Goal: Task Accomplishment & Management: Use online tool/utility

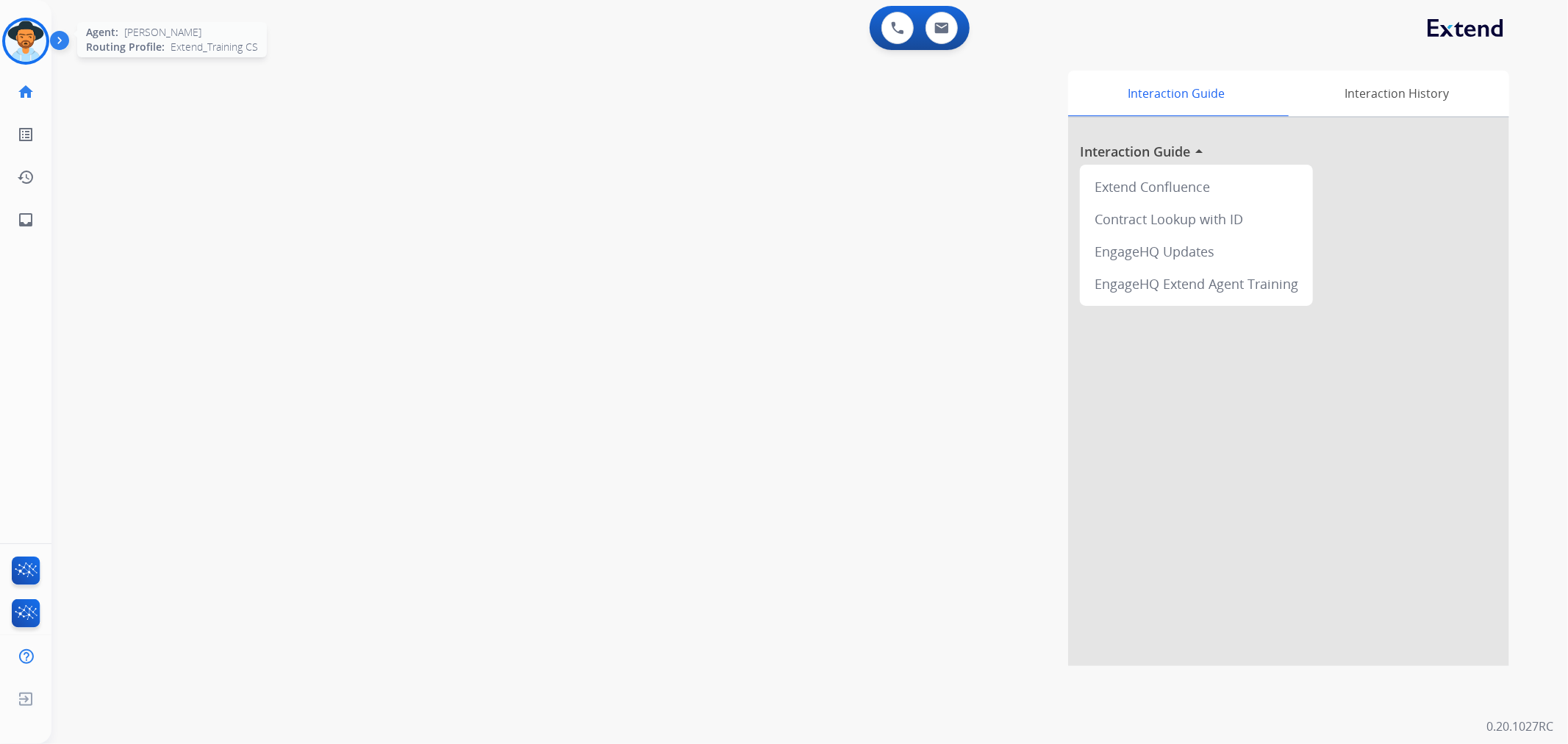
click at [47, 33] on div at bounding box center [25, 41] width 47 height 47
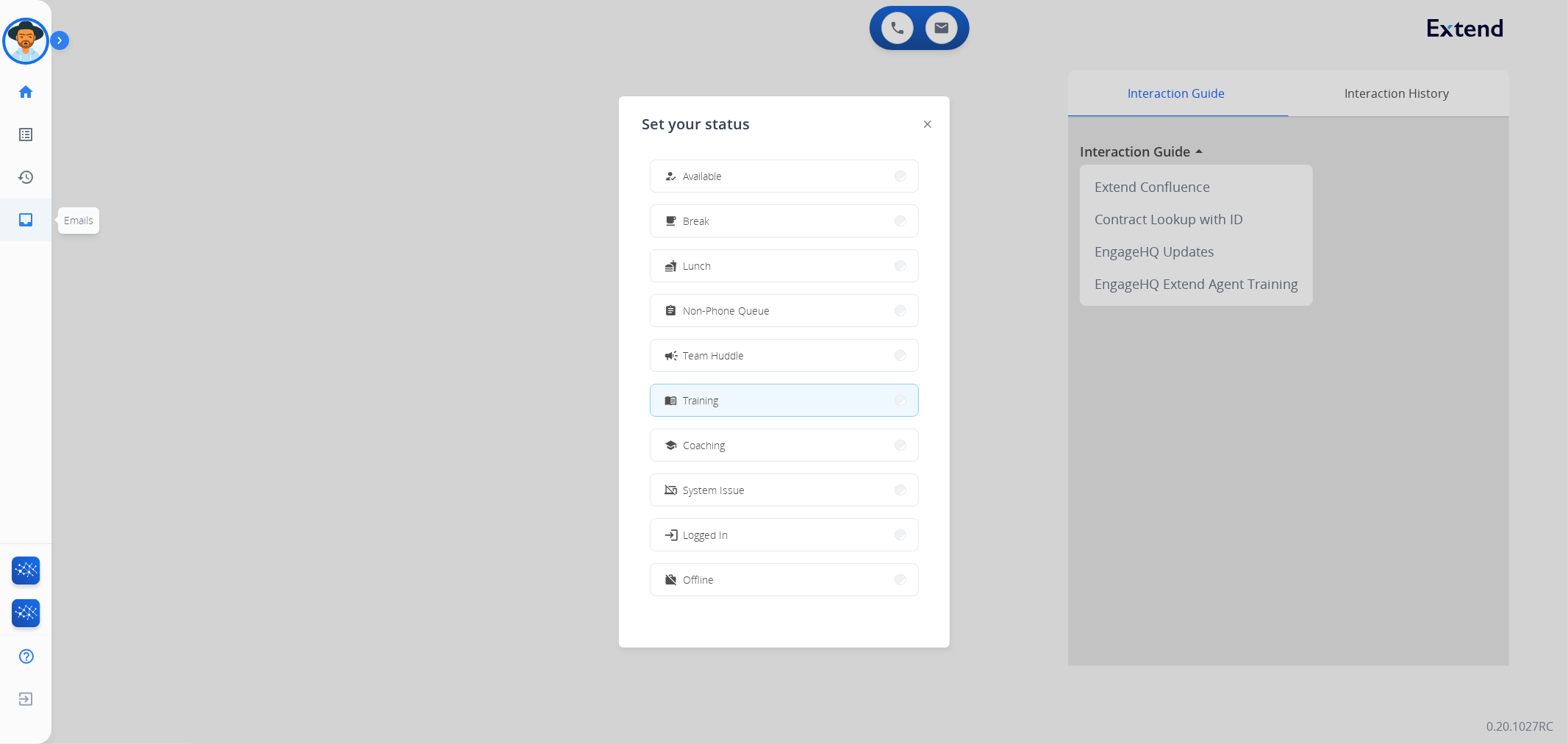
click at [18, 208] on link "inbox Emails" at bounding box center [25, 219] width 41 height 41
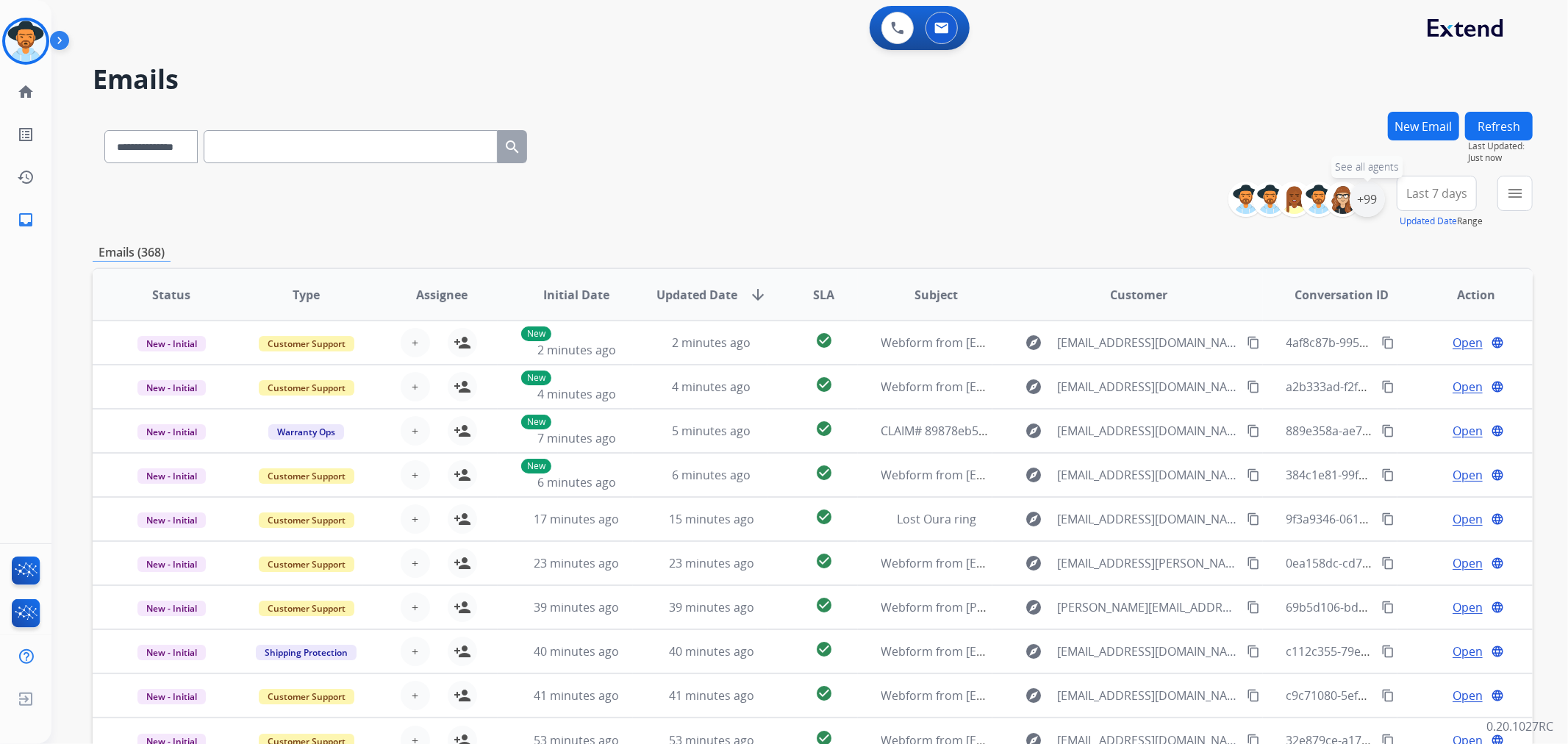
click at [1367, 199] on div "+99" at bounding box center [1367, 199] width 35 height 35
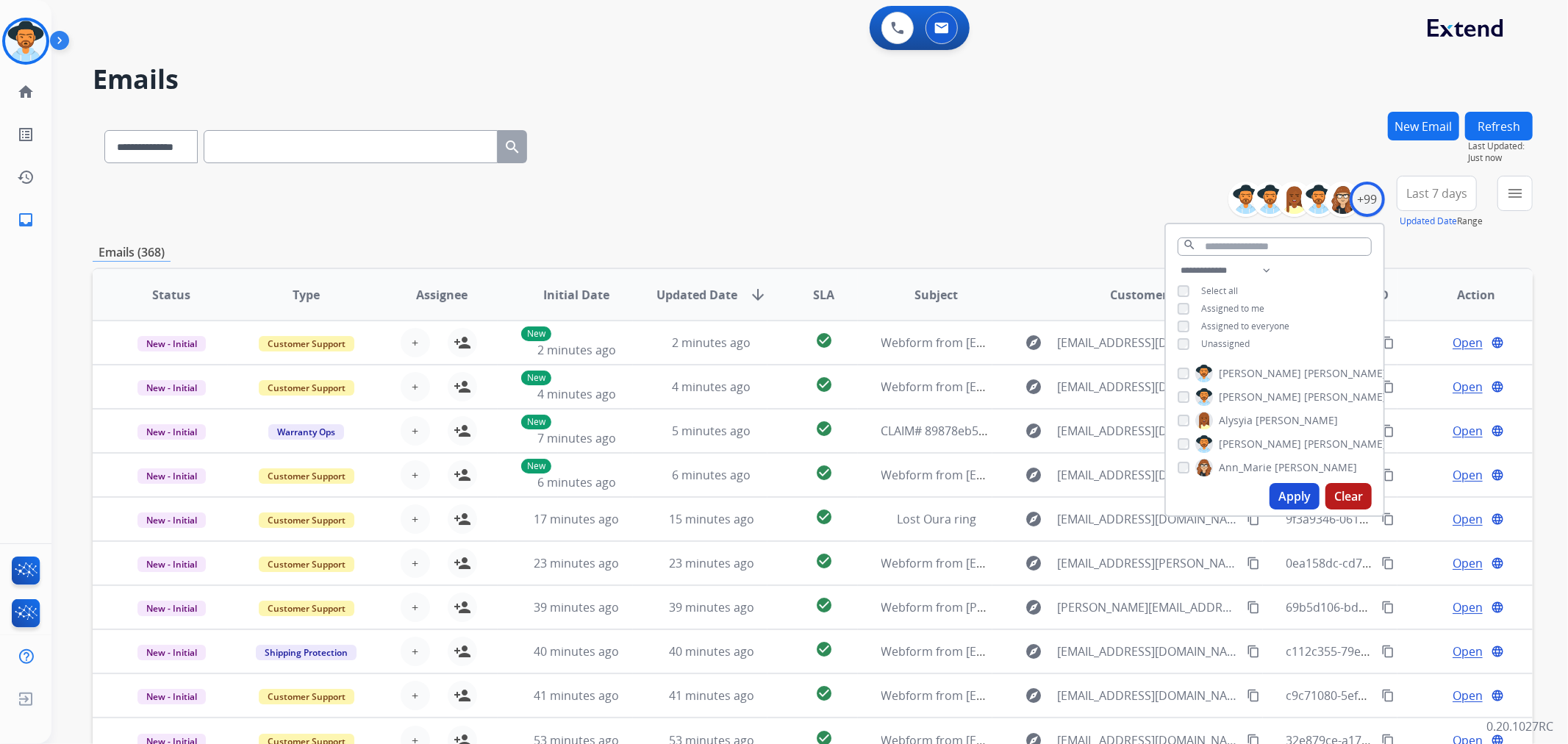
click at [1452, 193] on span "Last 7 days" at bounding box center [1436, 193] width 61 height 6
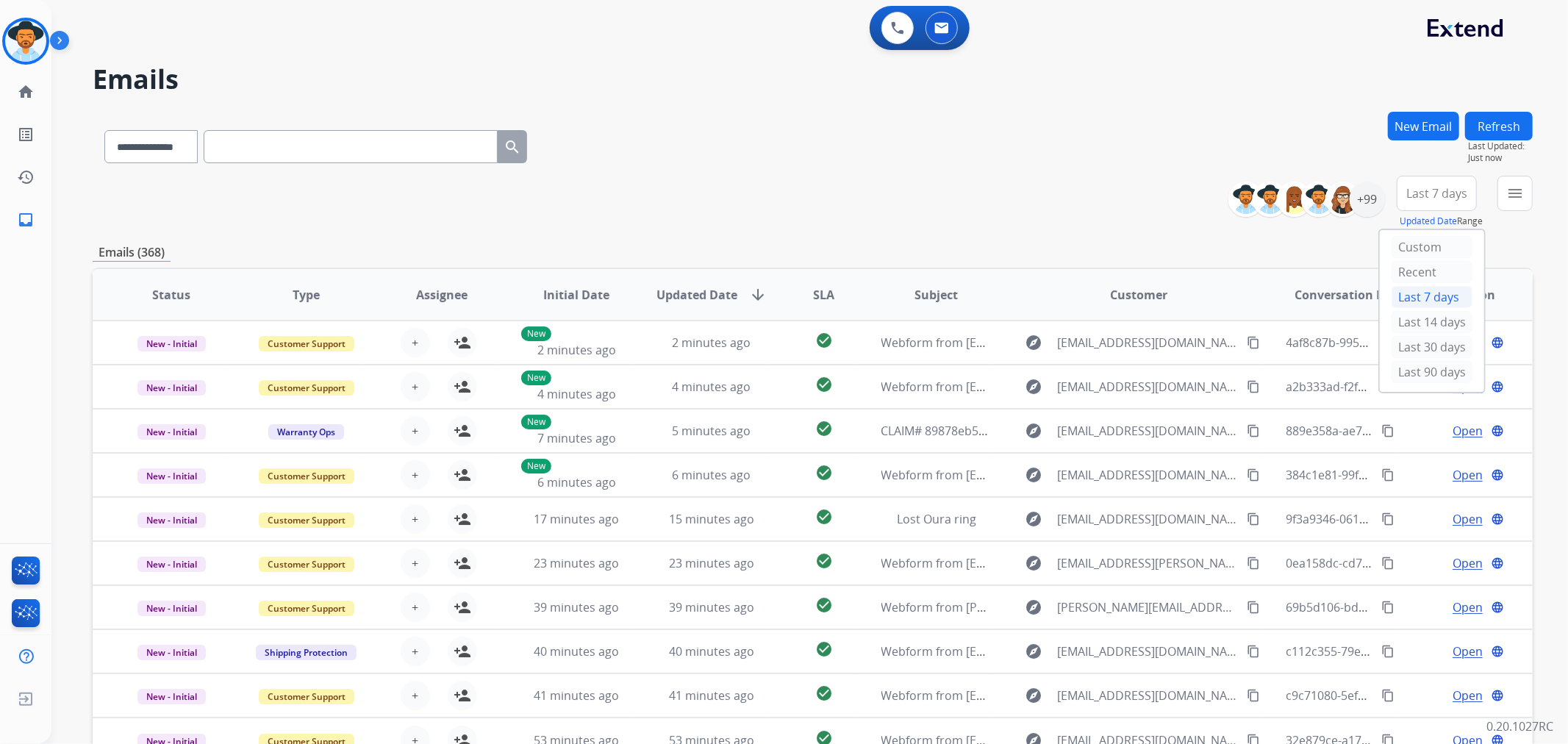
click at [1431, 290] on div "Last 7 days" at bounding box center [1432, 296] width 81 height 22
click at [1503, 204] on button "menu Filters" at bounding box center [1514, 193] width 35 height 35
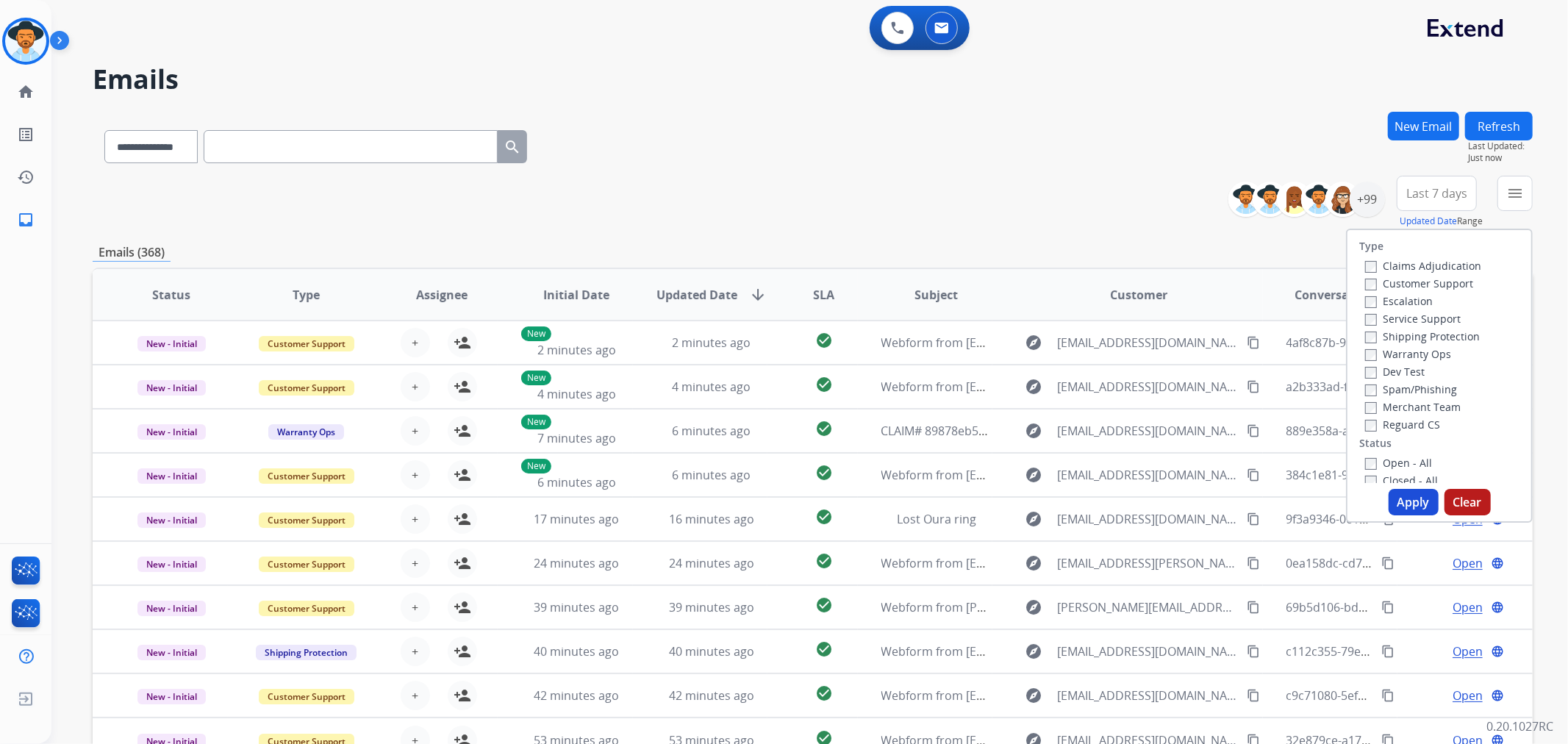
click at [1427, 196] on span "Last 7 days" at bounding box center [1436, 193] width 61 height 6
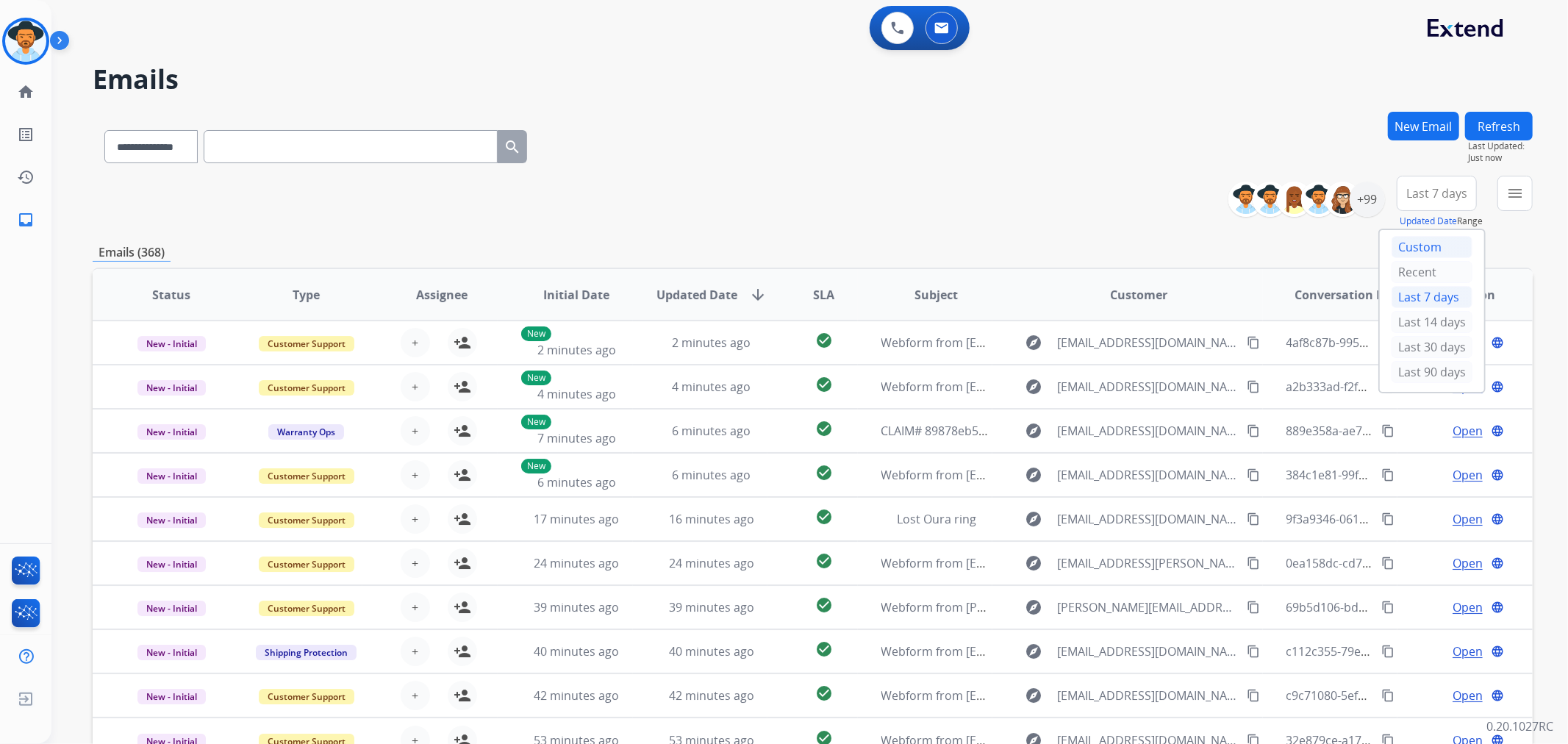
click at [1412, 240] on div "Custom" at bounding box center [1432, 247] width 81 height 22
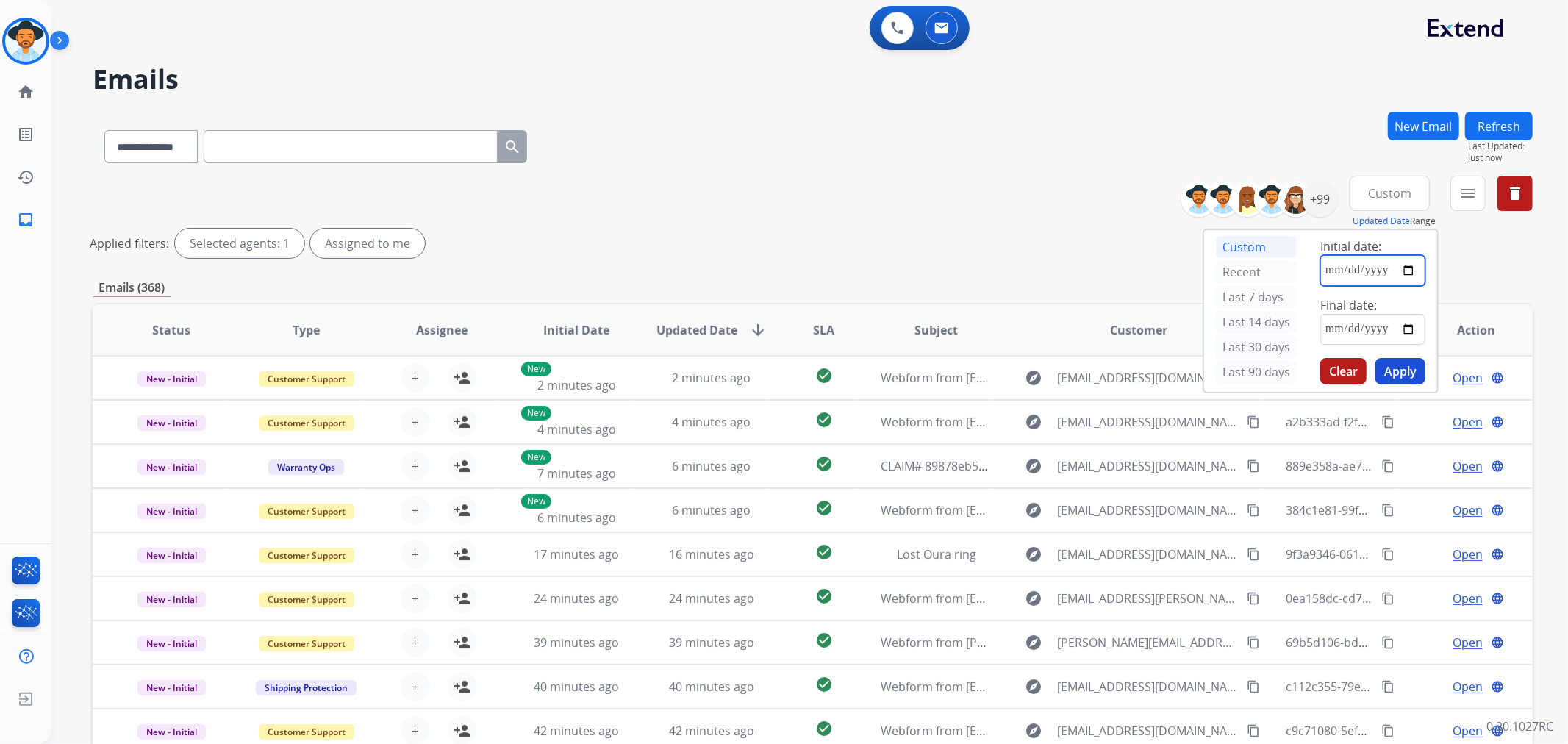
click at [1351, 261] on input "date" at bounding box center [1372, 271] width 105 height 31
click at [1407, 264] on input "date" at bounding box center [1372, 271] width 105 height 31
type input "**********"
click at [1397, 329] on input "date" at bounding box center [1372, 330] width 105 height 31
click at [1400, 369] on button "Apply" at bounding box center [1399, 371] width 50 height 26
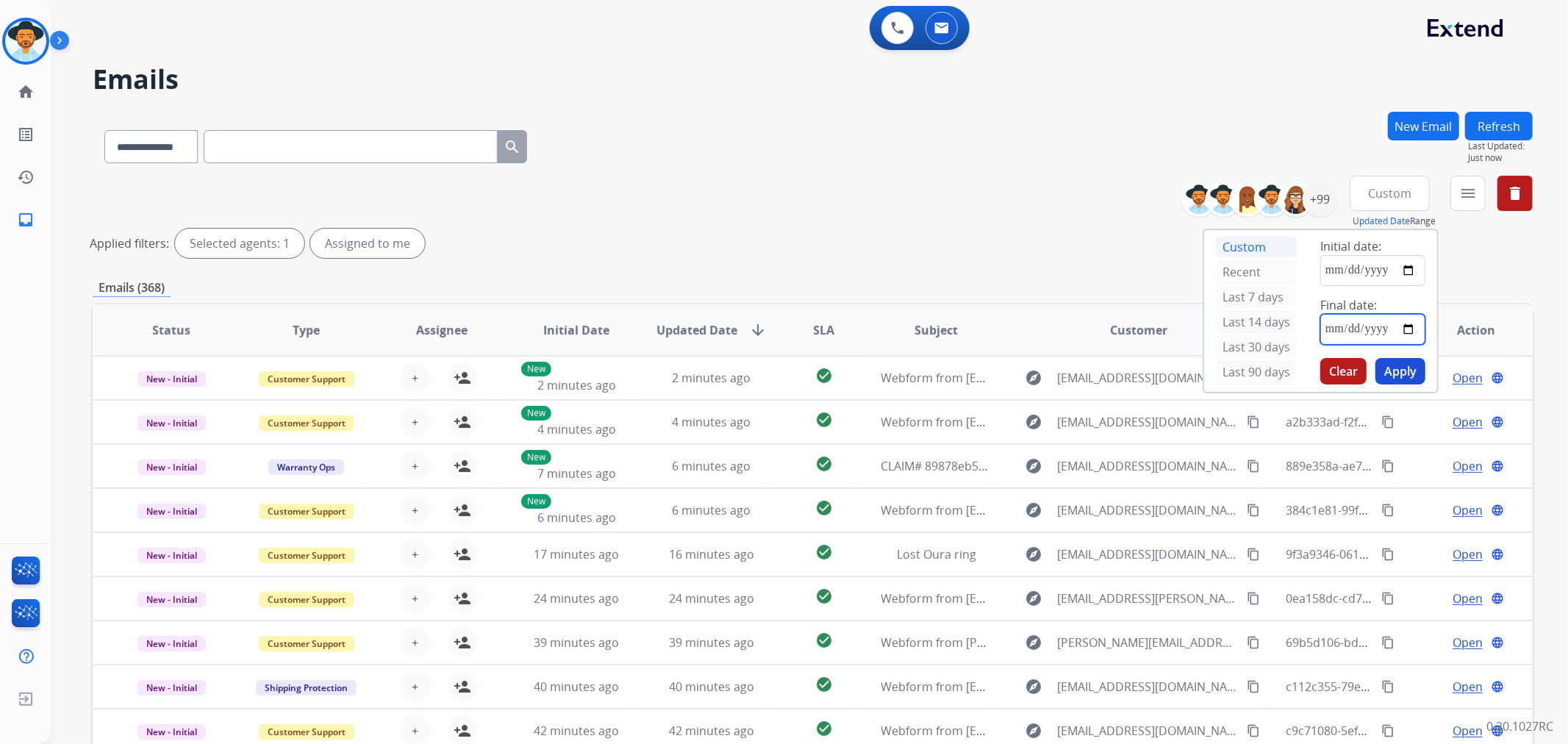
click at [1382, 332] on input "date" at bounding box center [1372, 330] width 105 height 31
click at [1402, 326] on input "date" at bounding box center [1372, 330] width 105 height 31
type input "**********"
click at [1408, 375] on button "Apply" at bounding box center [1399, 371] width 50 height 26
click at [1097, 224] on div "**********" at bounding box center [812, 219] width 1439 height 88
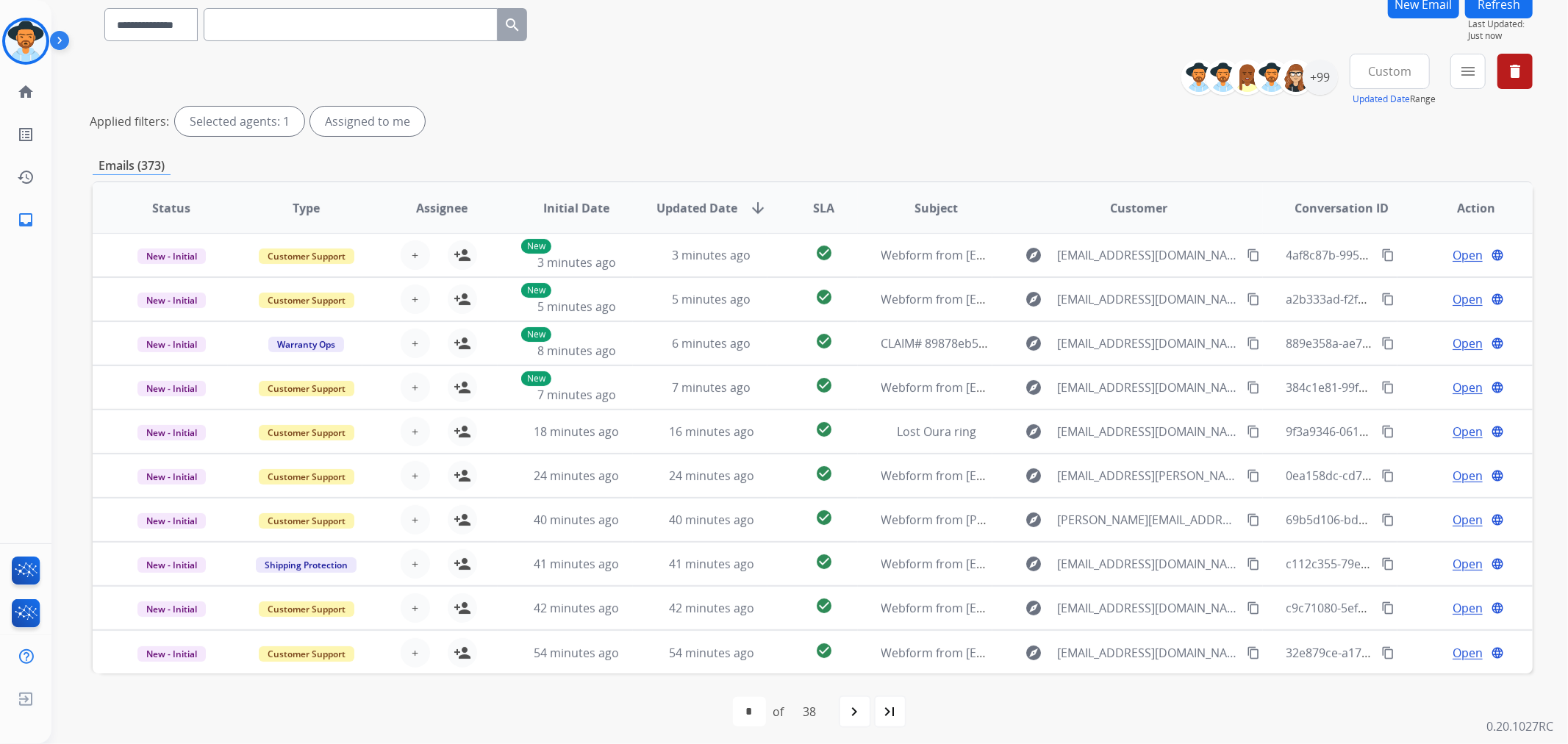
scroll to position [127, 0]
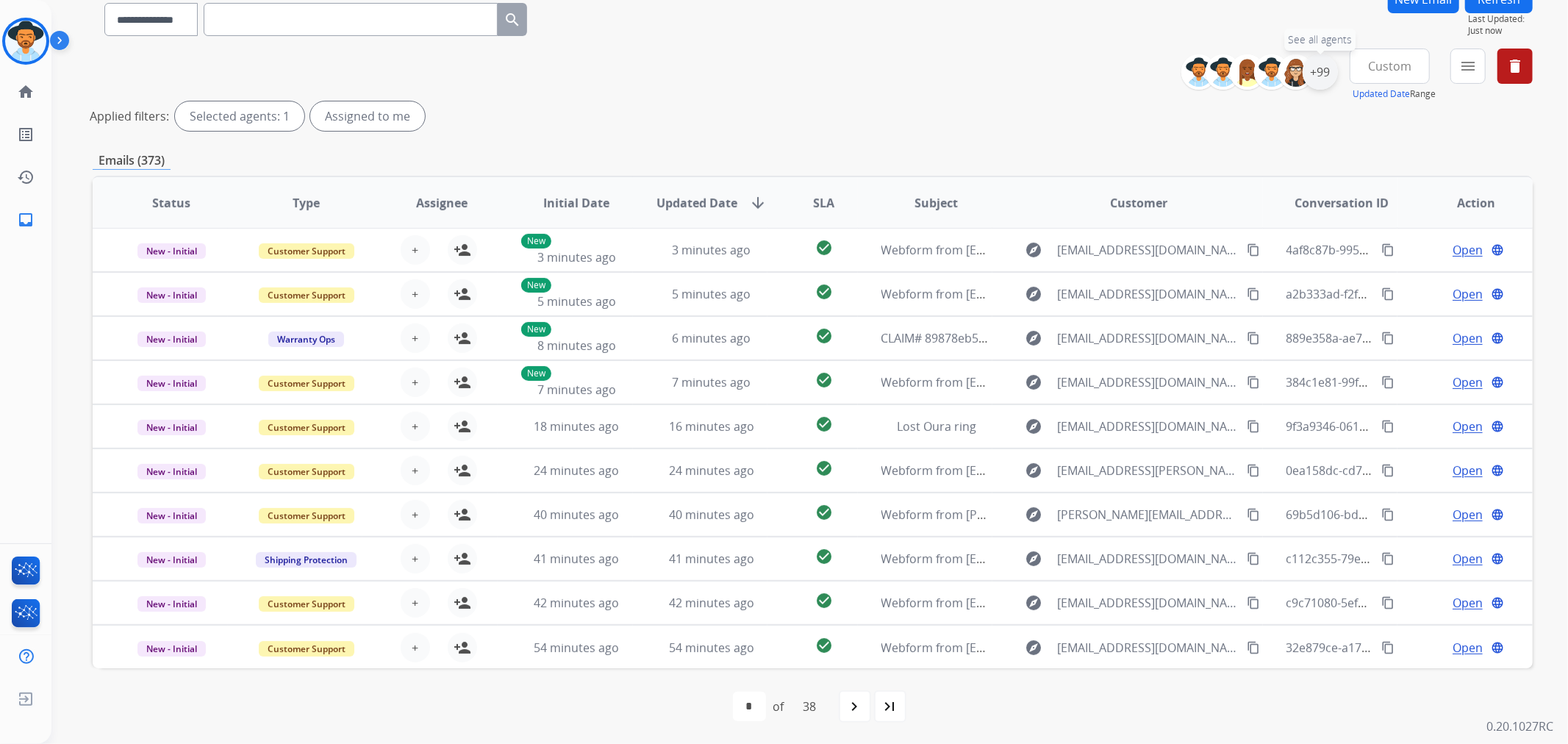
click at [1323, 75] on div "+99" at bounding box center [1319, 72] width 35 height 35
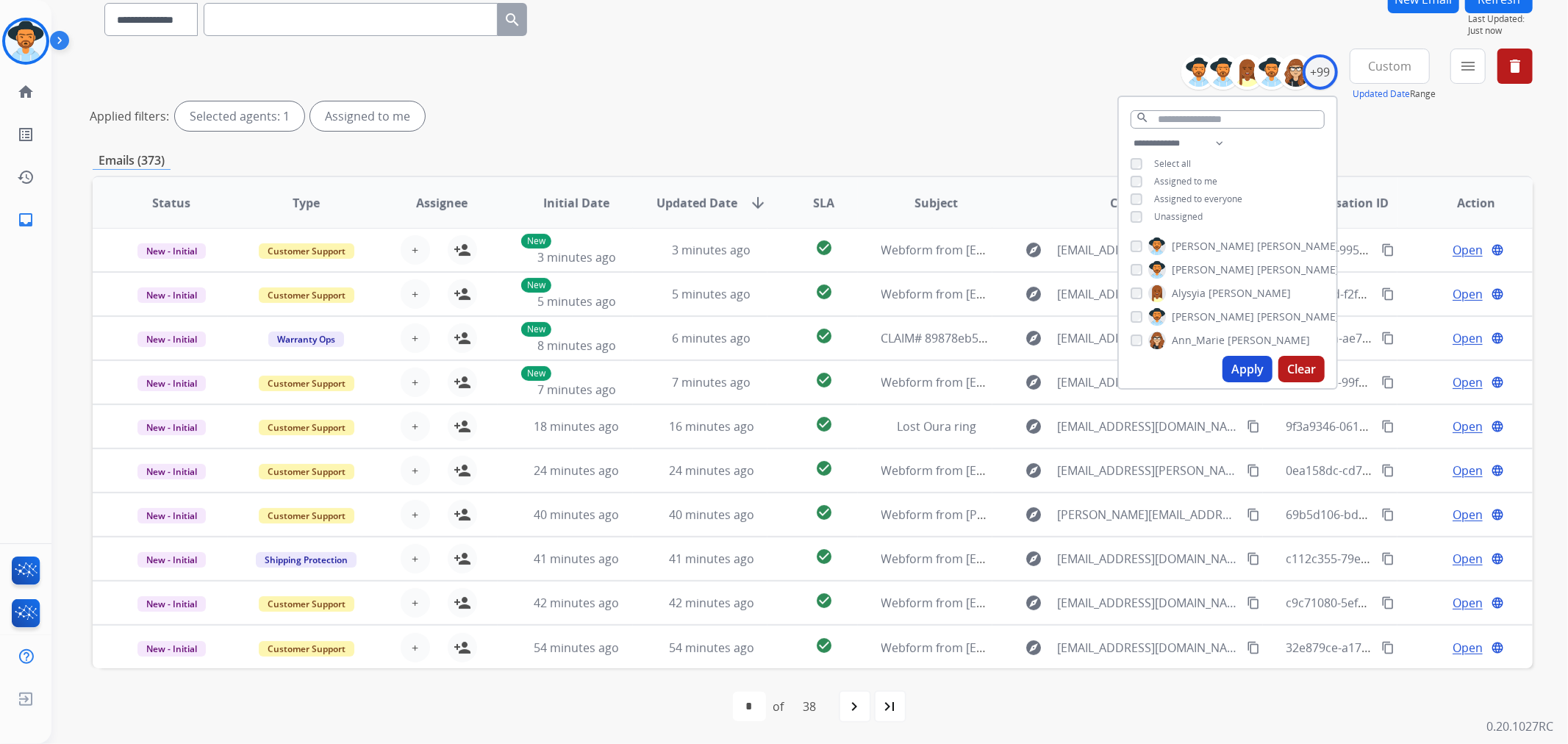
click at [1239, 370] on button "Apply" at bounding box center [1246, 369] width 50 height 26
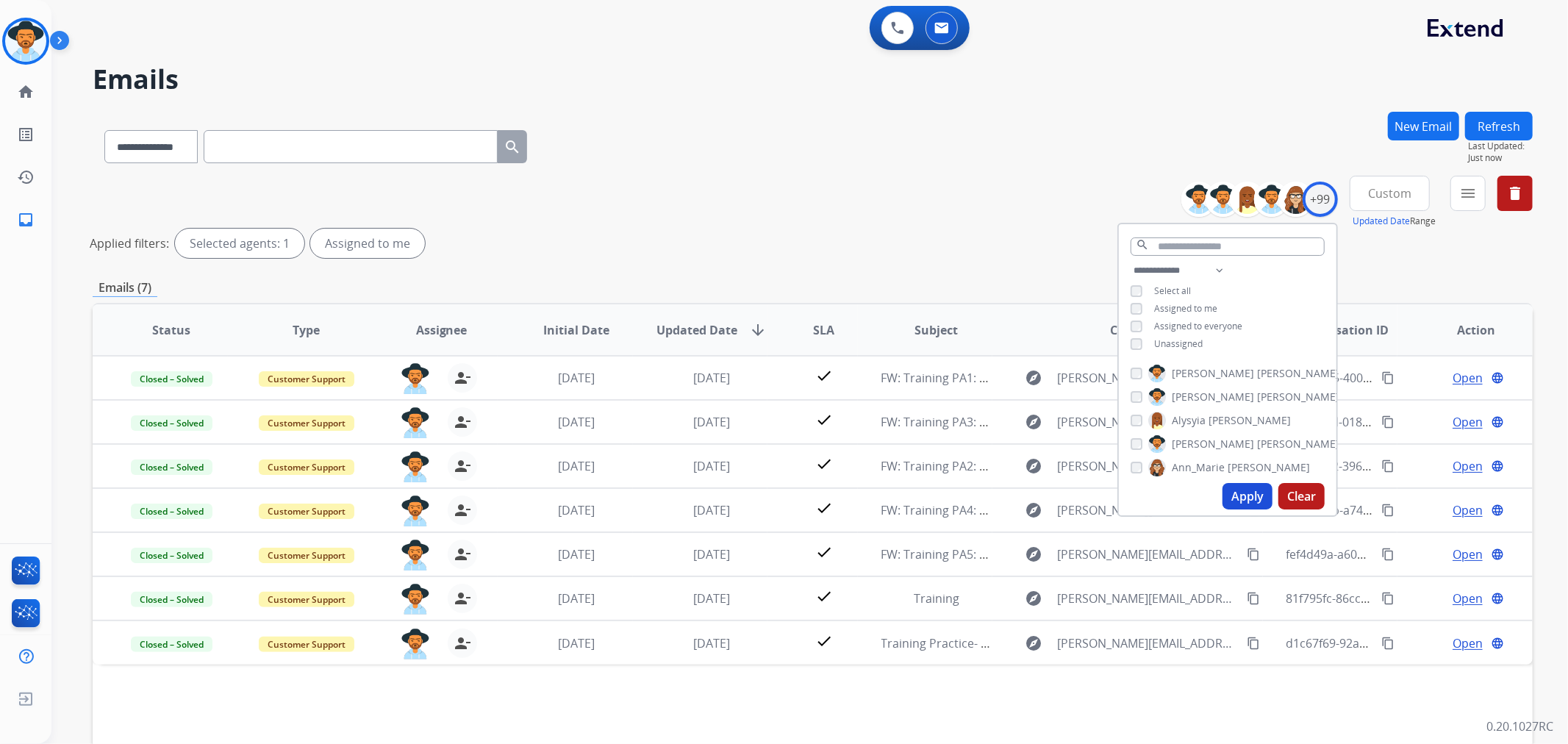
scroll to position [0, 0]
click at [1415, 196] on button "Custom" at bounding box center [1390, 193] width 80 height 35
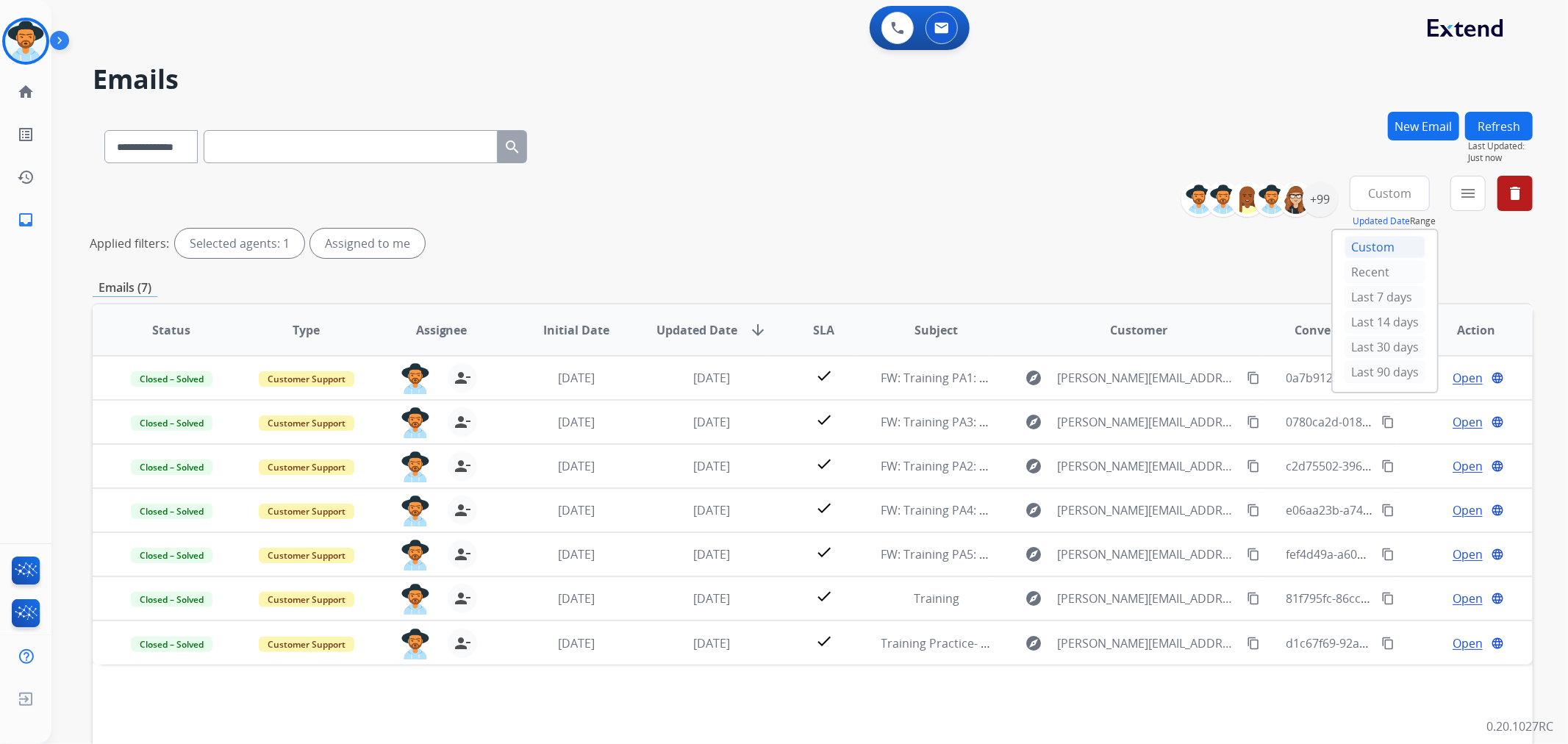
click at [1364, 244] on div "Custom" at bounding box center [1384, 247] width 81 height 22
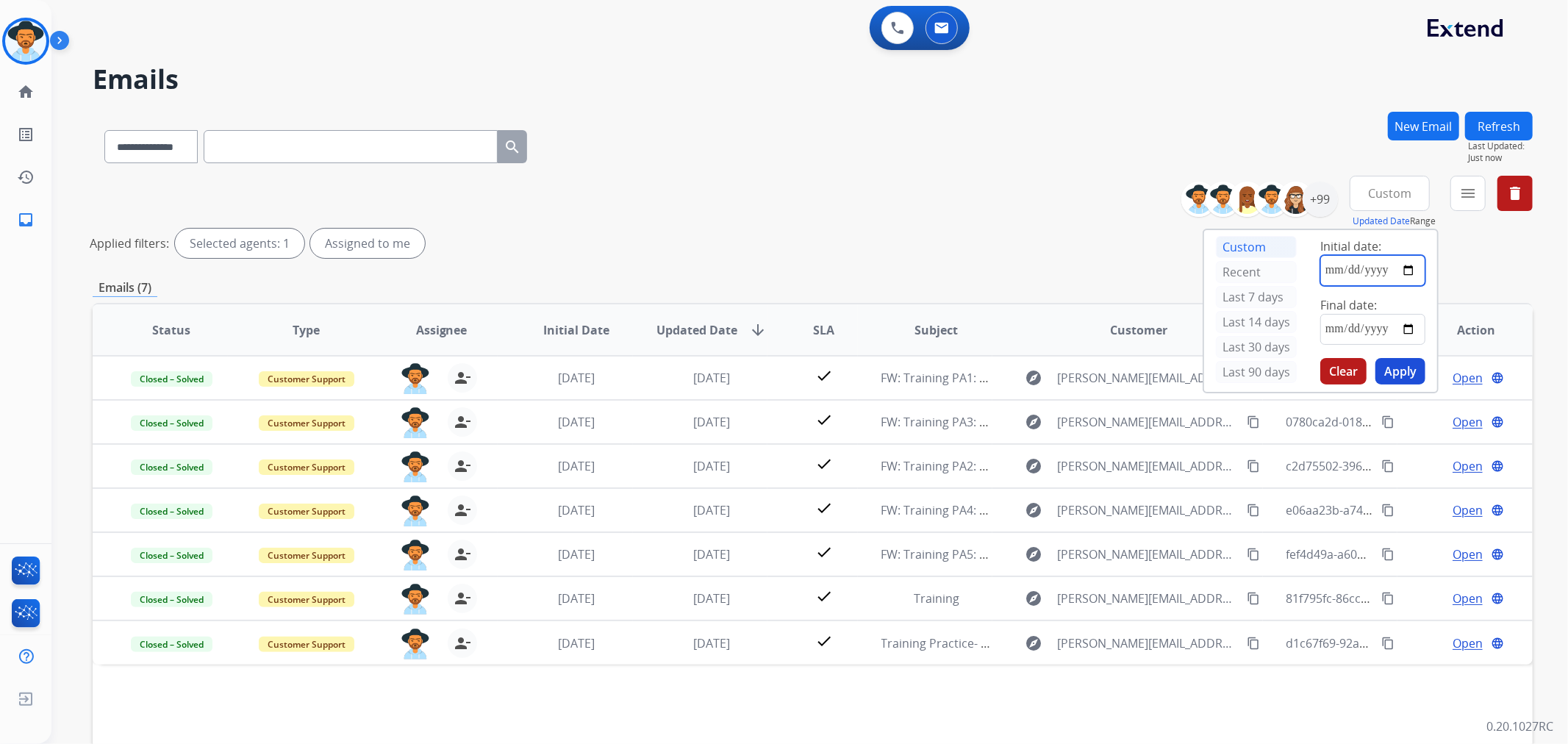
click at [1413, 270] on input "date" at bounding box center [1372, 271] width 105 height 31
type input "**********"
click at [1384, 328] on input "date" at bounding box center [1372, 330] width 105 height 31
click at [1395, 375] on button "Apply" at bounding box center [1399, 371] width 50 height 26
click at [1408, 326] on input "date" at bounding box center [1372, 330] width 105 height 31
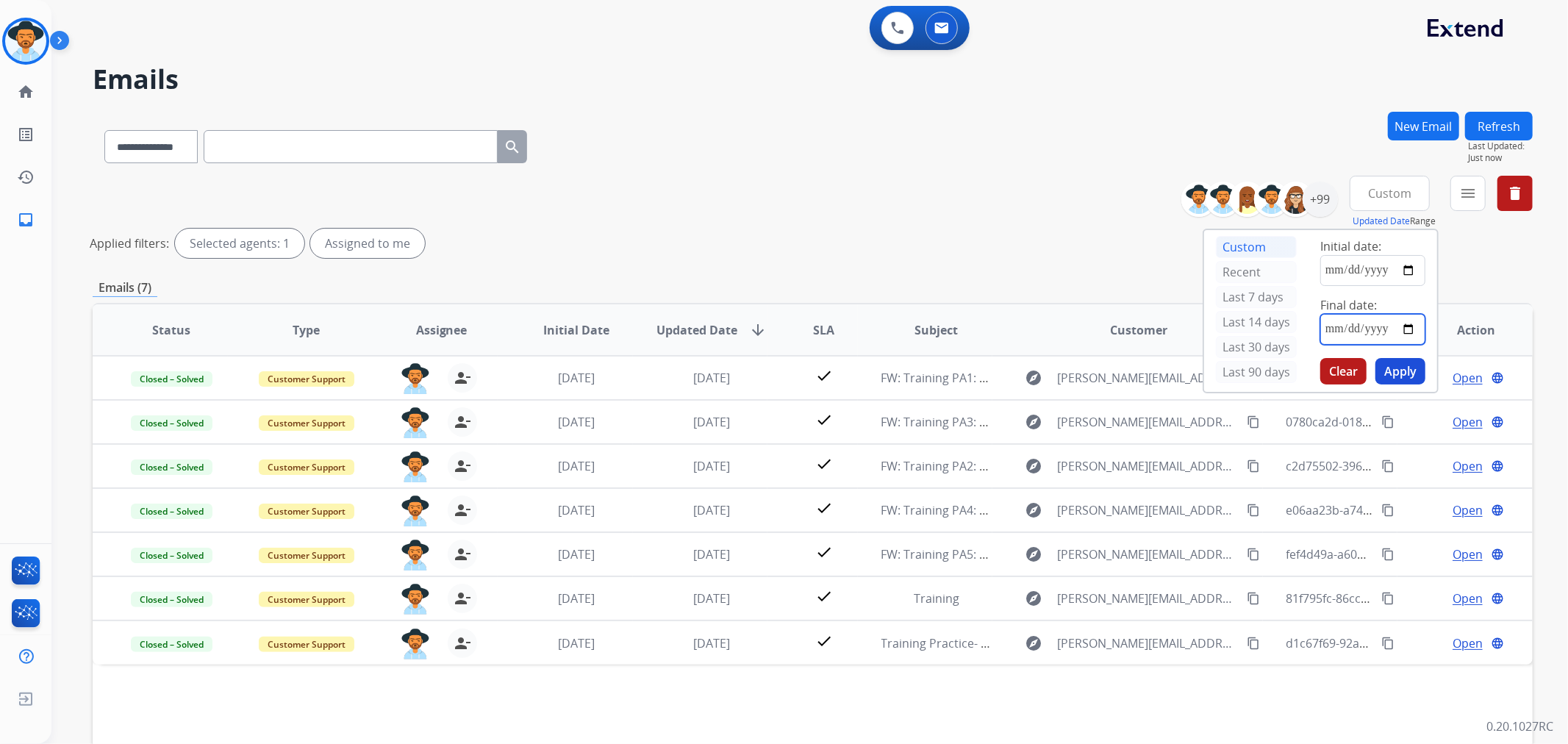
type input "**********"
click at [1477, 191] on button "menu Filters" at bounding box center [1468, 193] width 35 height 35
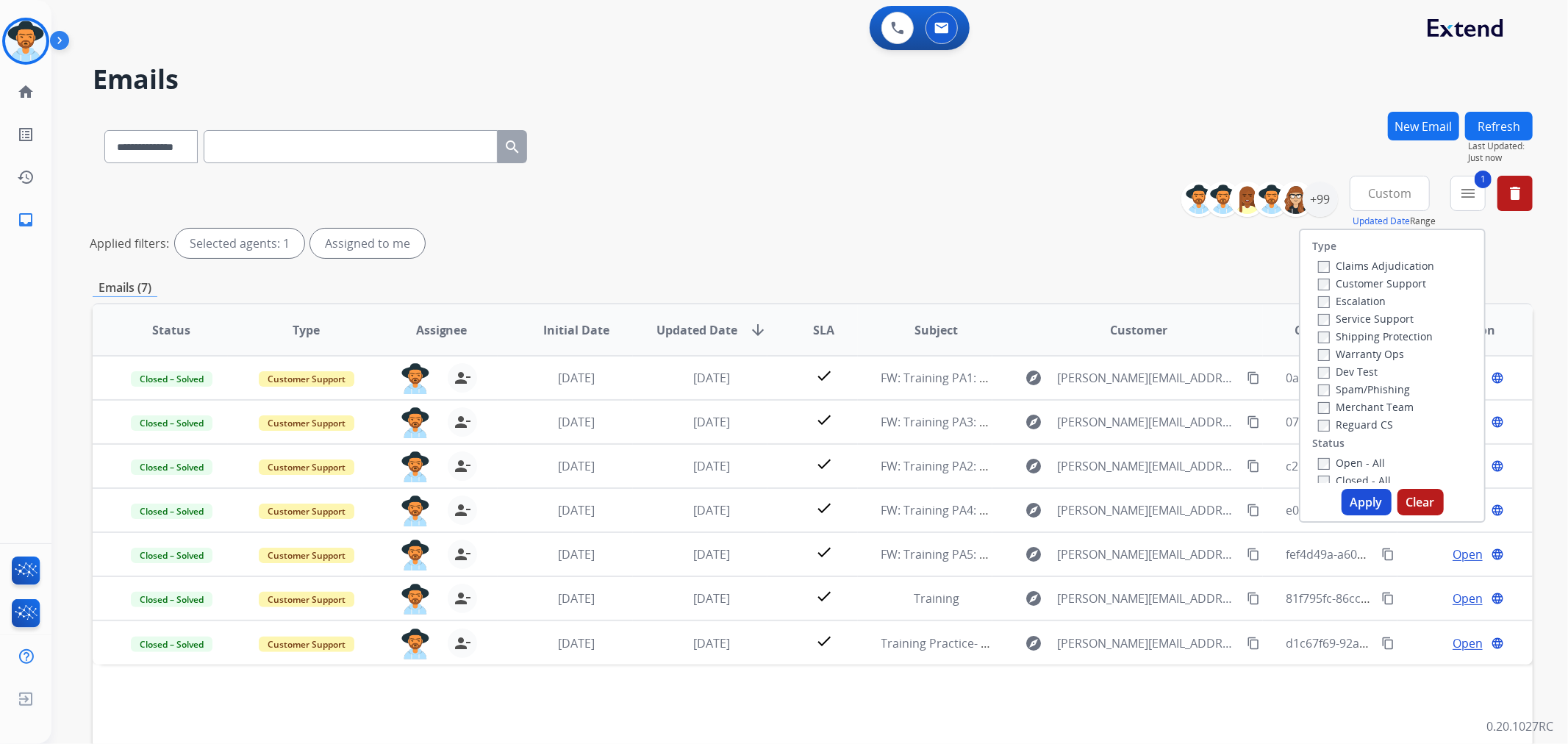
click at [1364, 500] on button "Apply" at bounding box center [1365, 502] width 50 height 26
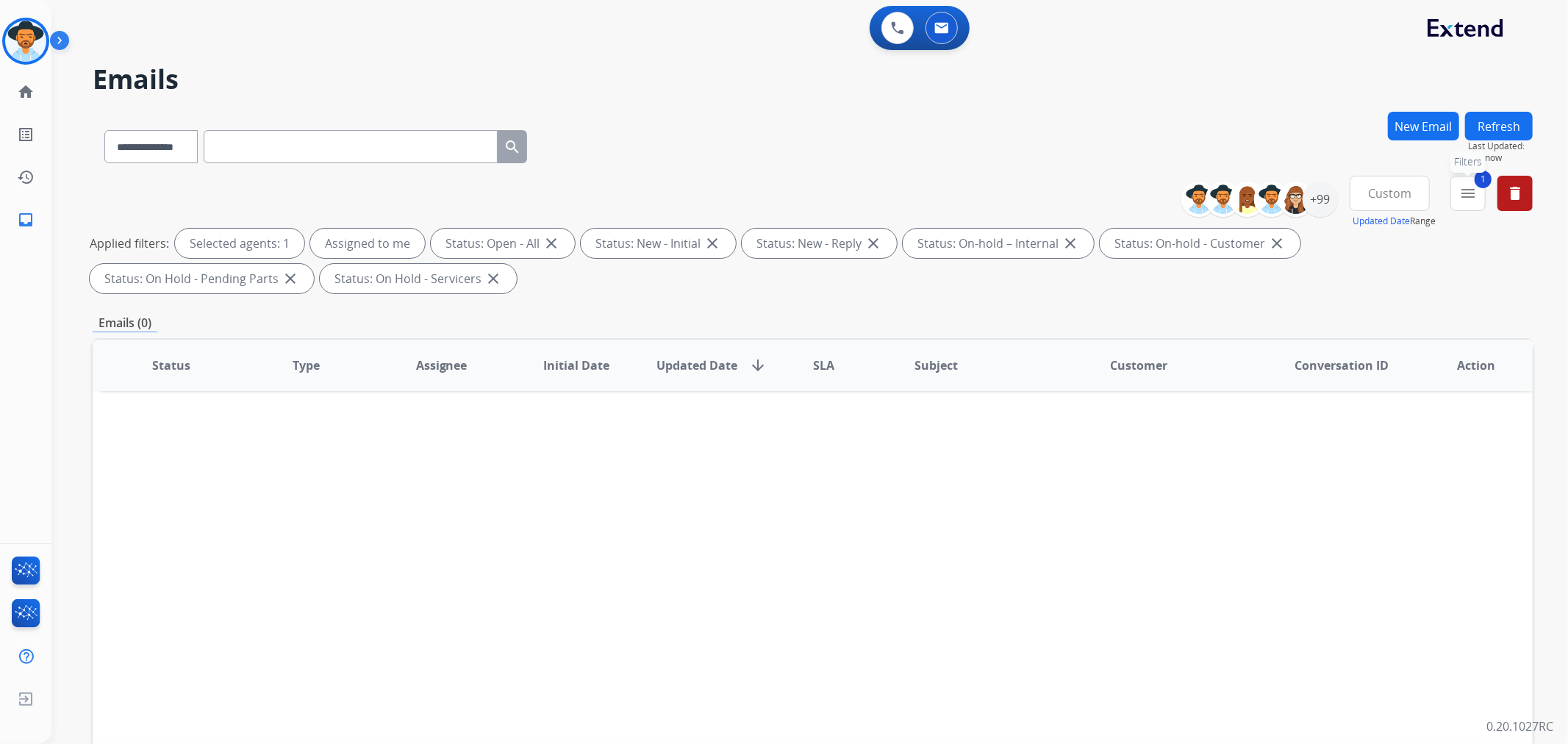
click at [1469, 201] on mat-icon "menu" at bounding box center [1468, 193] width 18 height 18
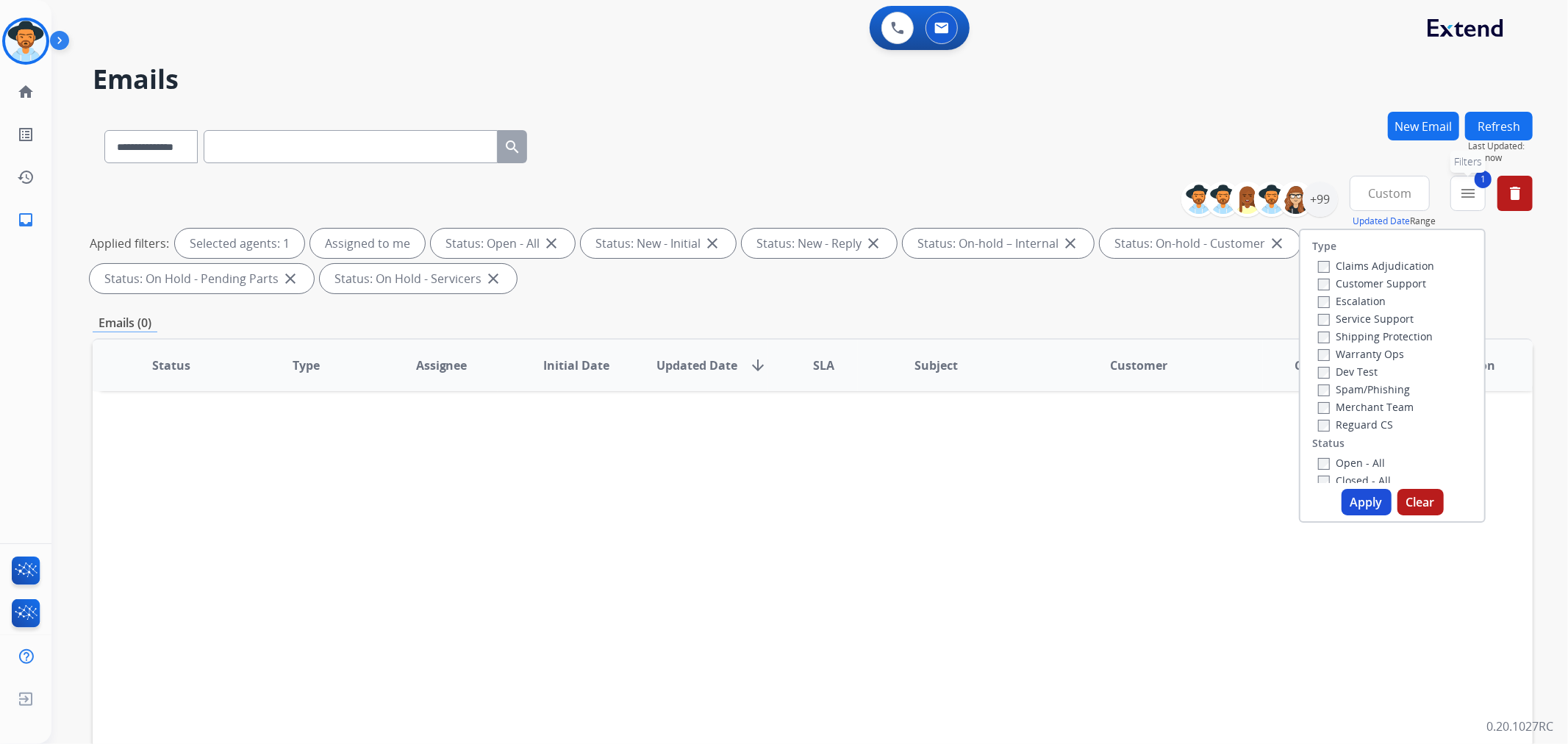
click at [1466, 205] on button "1 menu Filters" at bounding box center [1468, 193] width 35 height 35
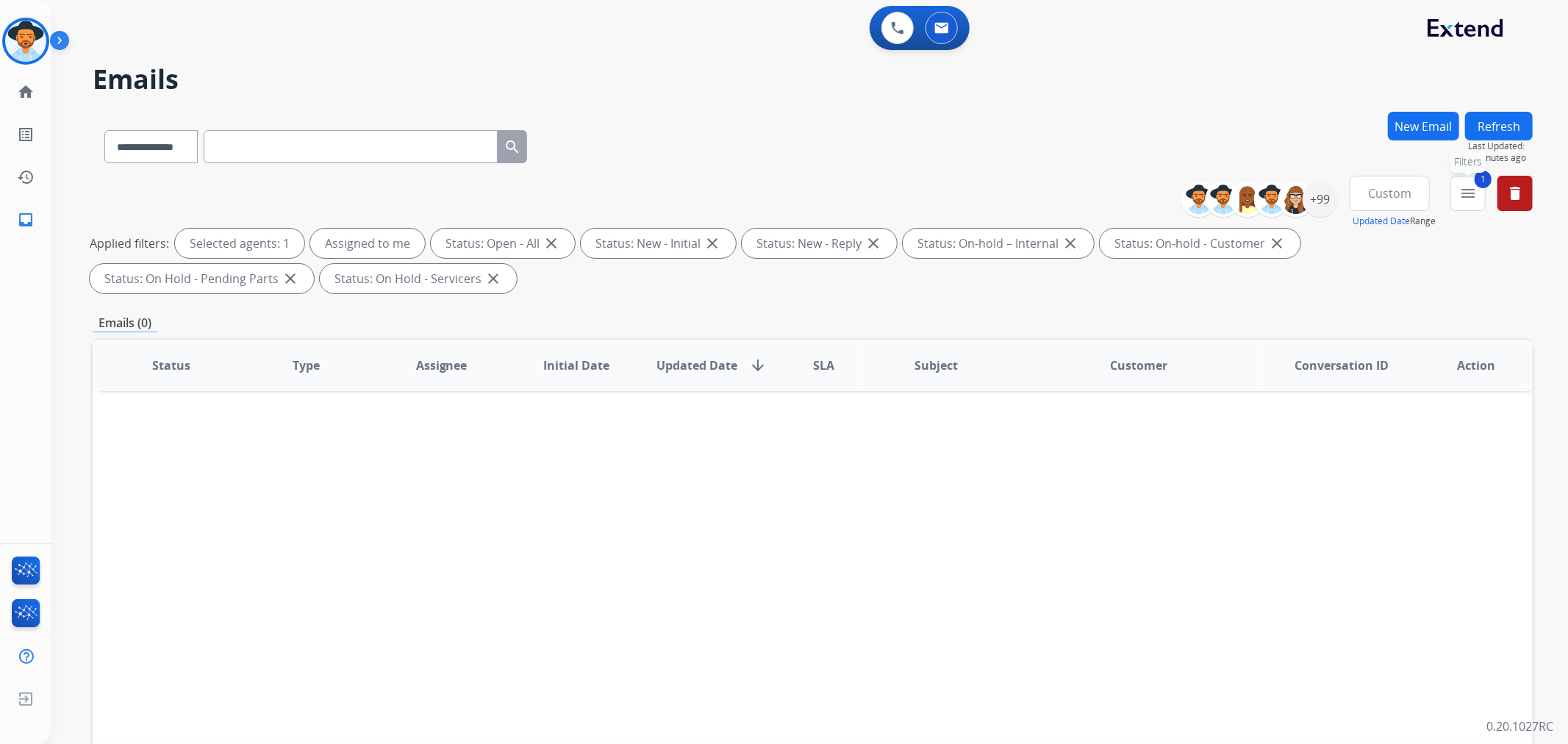
click at [1472, 197] on mat-icon "menu" at bounding box center [1468, 193] width 18 height 18
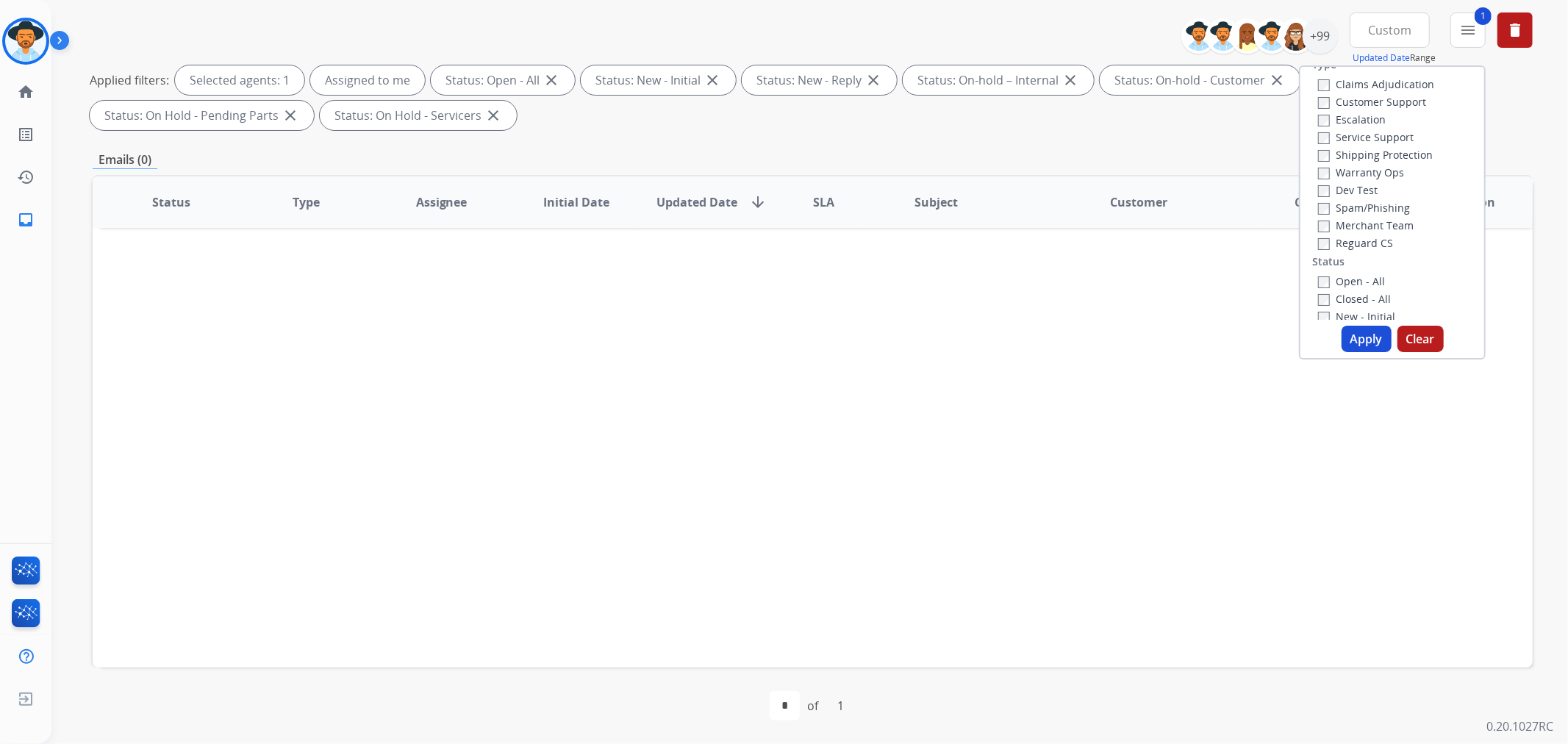
scroll to position [15, 0]
drag, startPoint x: 1521, startPoint y: 31, endPoint x: 1523, endPoint y: 125, distance: 94.0
click at [1523, 125] on div "**********" at bounding box center [812, 74] width 1439 height 124
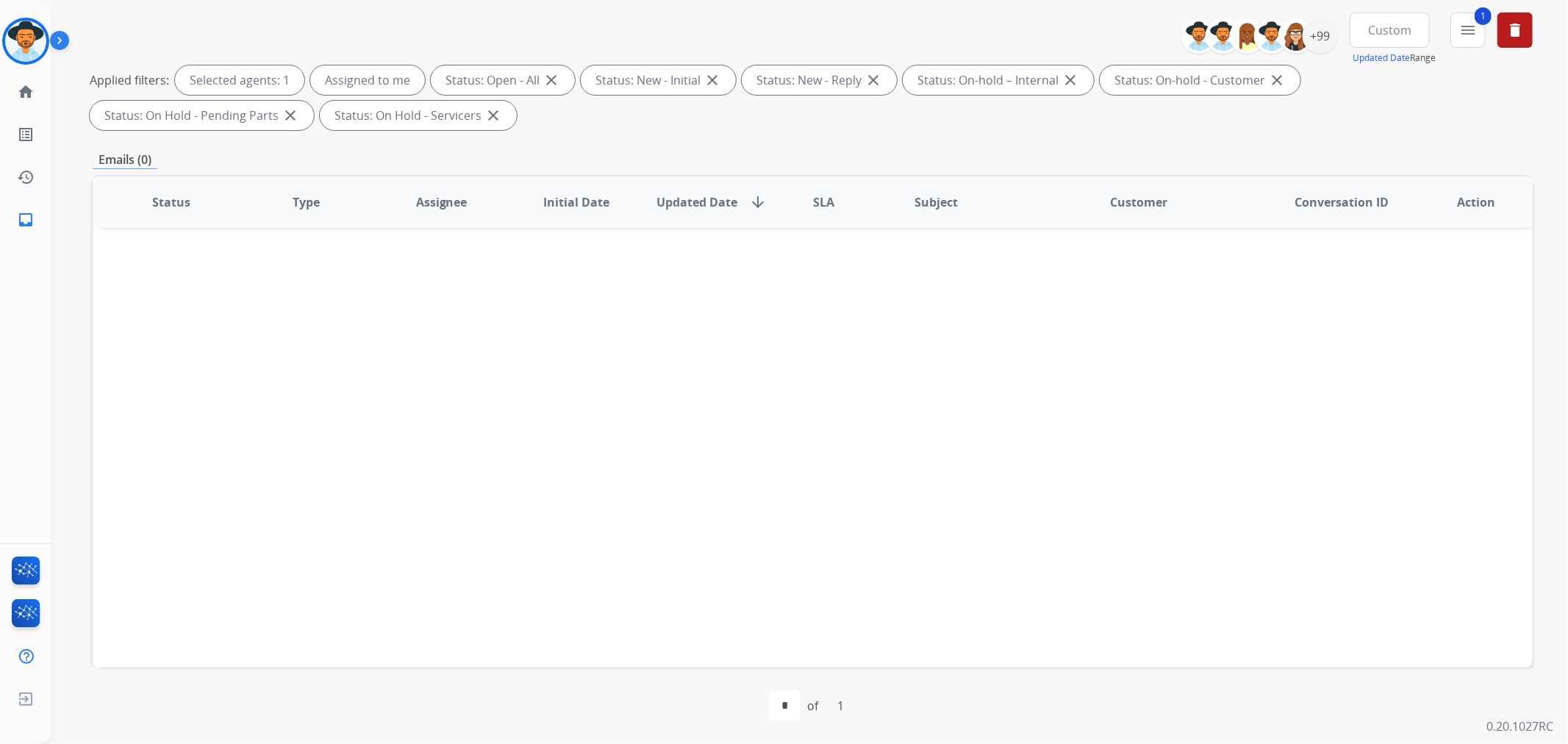
scroll to position [0, 0]
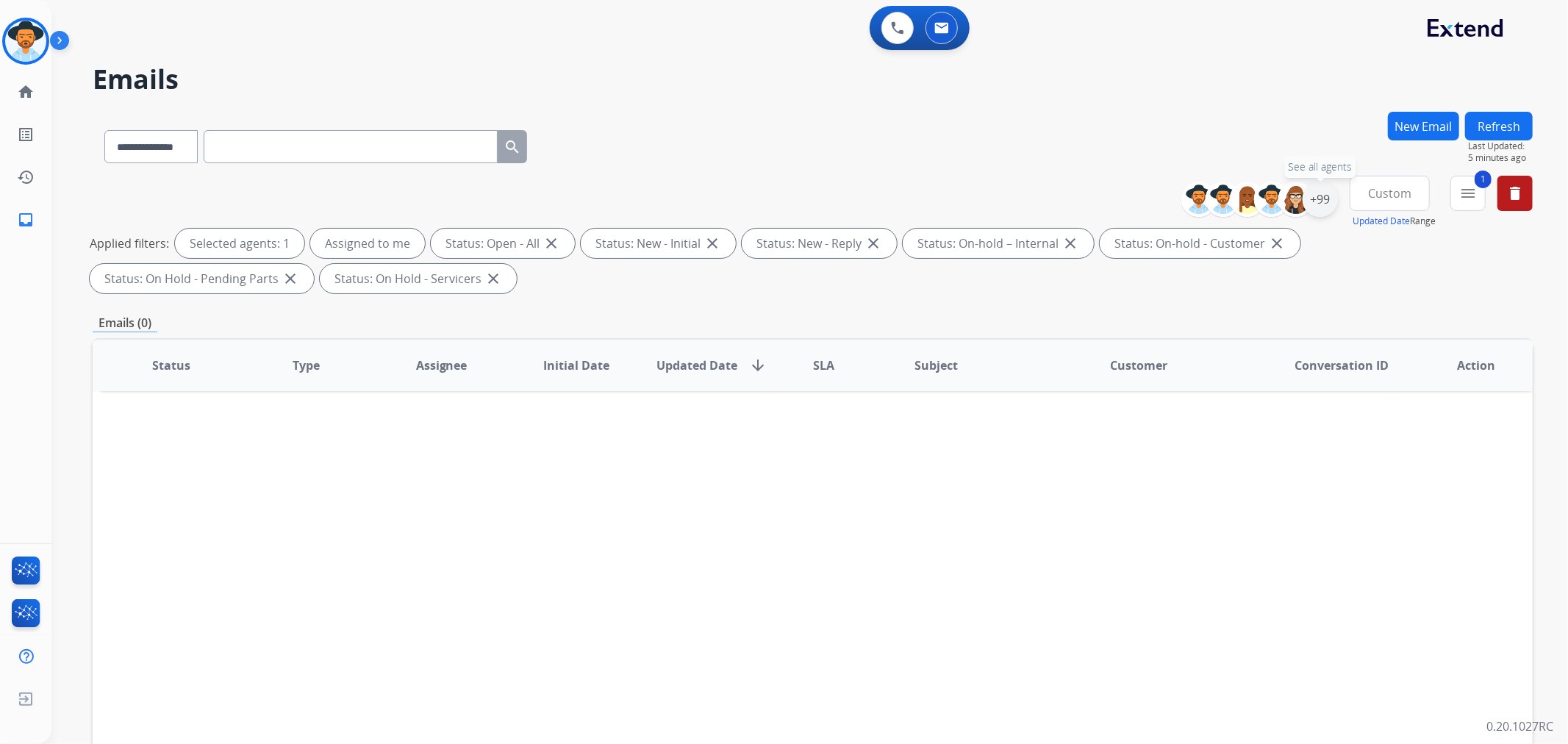
click at [1331, 196] on div "+99" at bounding box center [1319, 199] width 35 height 35
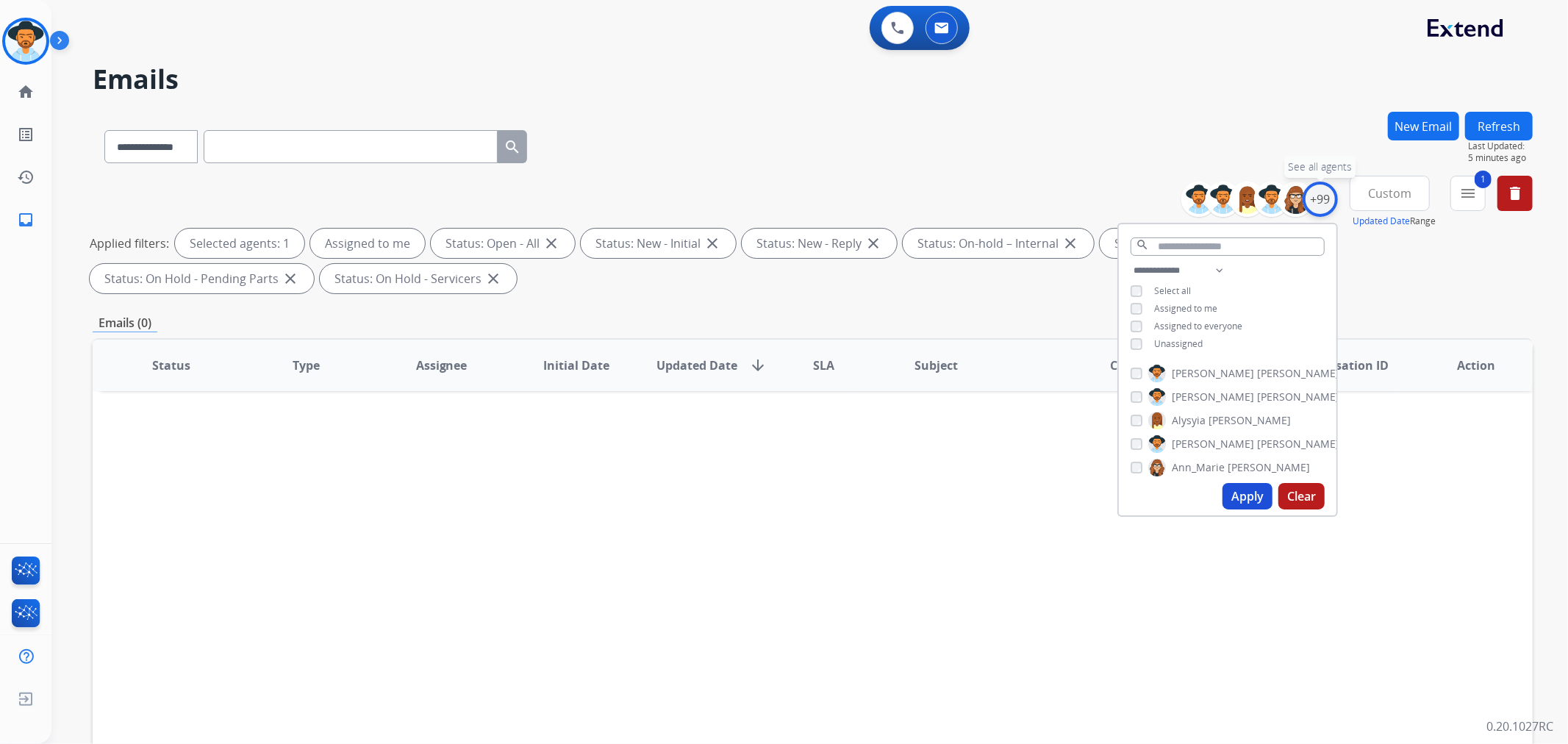
click at [1331, 196] on div "+99" at bounding box center [1319, 199] width 35 height 35
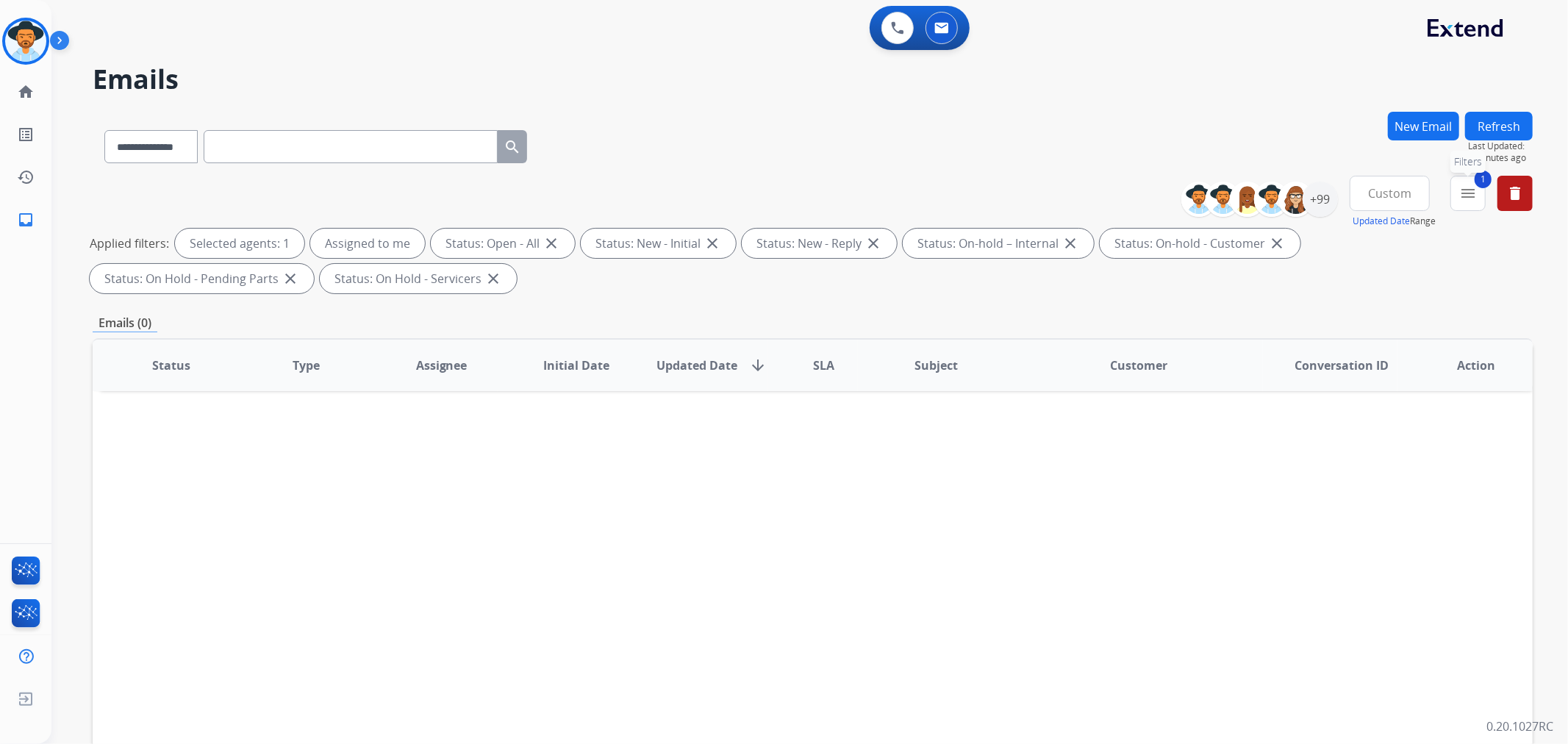
click at [1468, 202] on button "1 menu Filters" at bounding box center [1468, 193] width 35 height 35
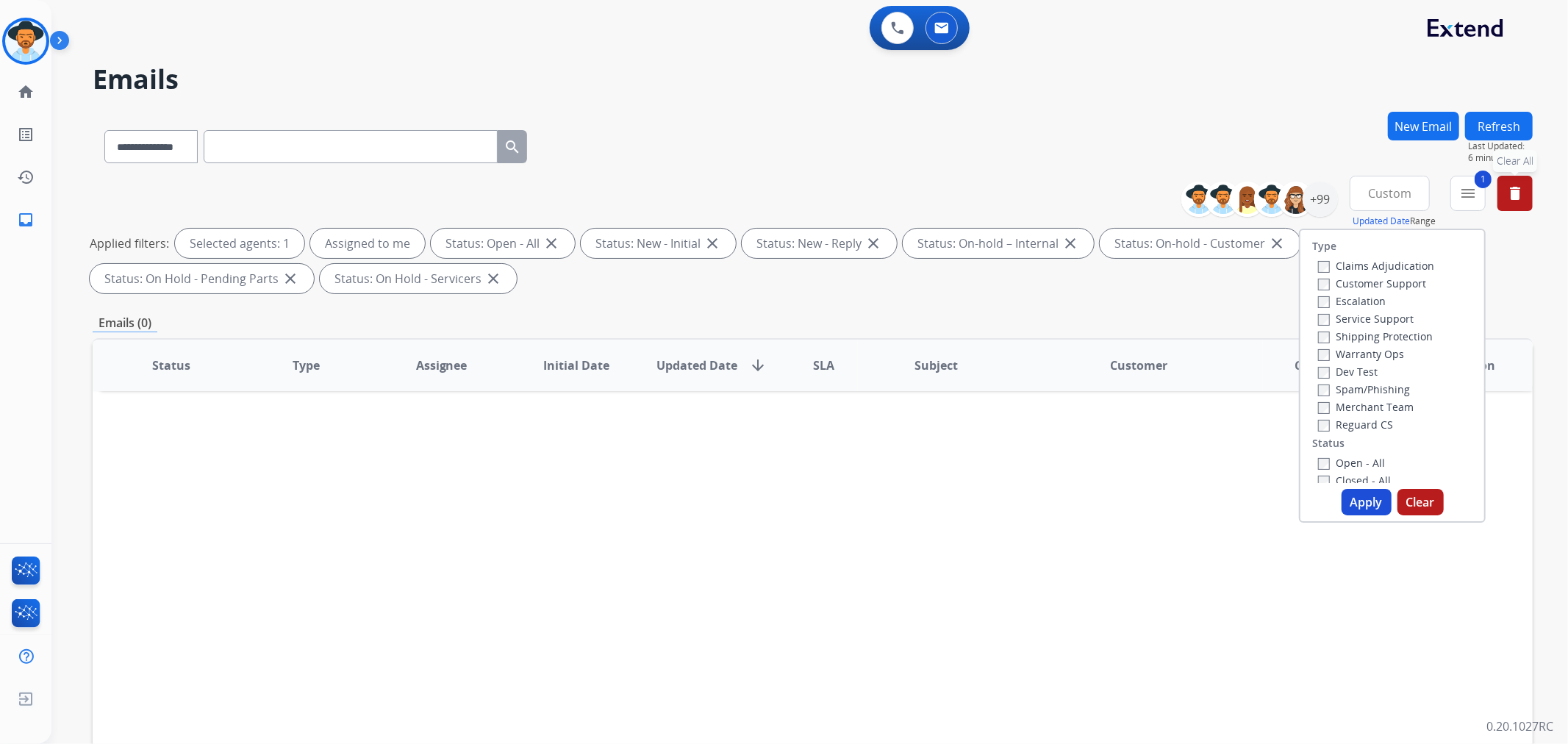
drag, startPoint x: 1516, startPoint y: 194, endPoint x: 1526, endPoint y: 189, distance: 11.2
click at [1518, 191] on mat-icon "delete" at bounding box center [1514, 193] width 18 height 18
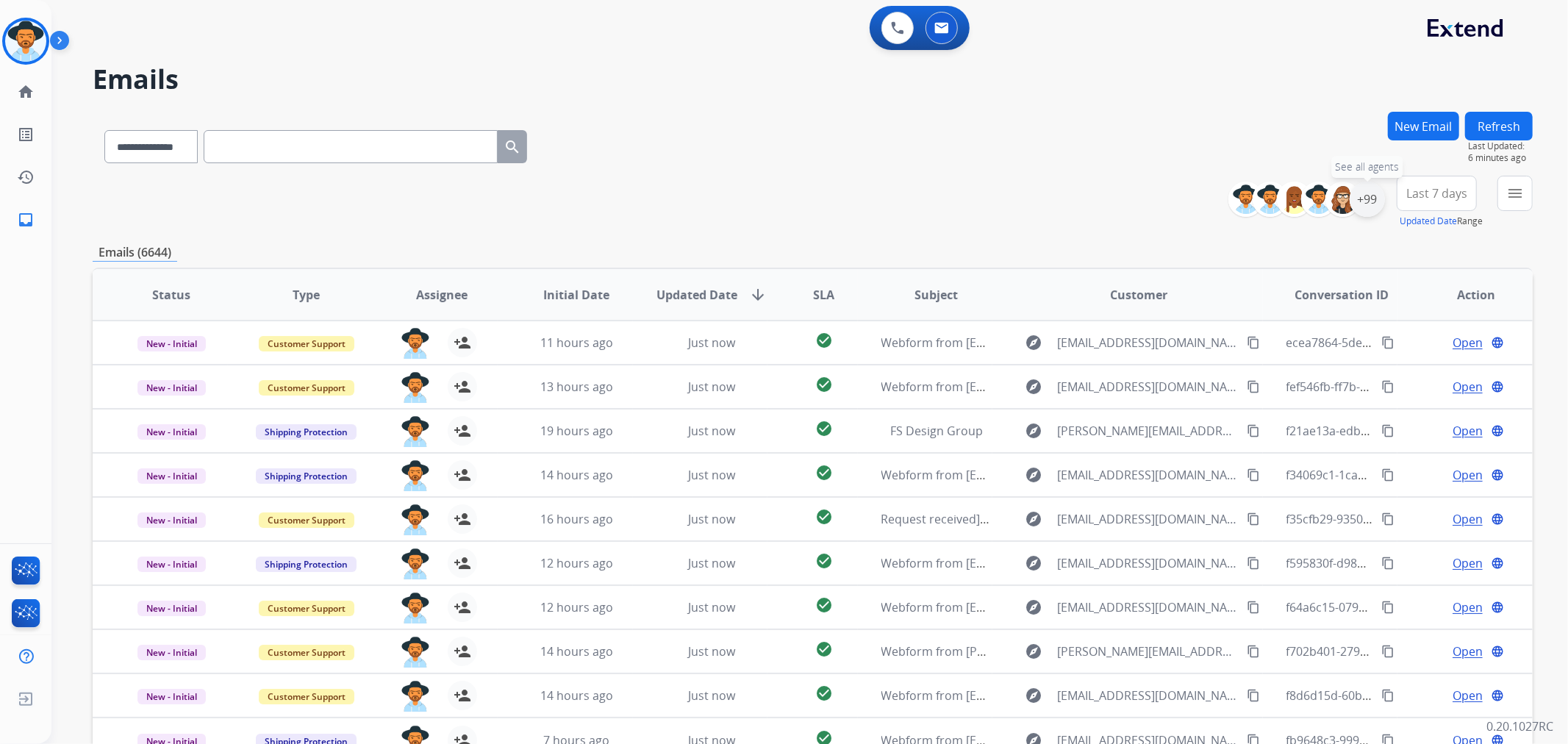
click at [1365, 196] on div "+99" at bounding box center [1367, 199] width 35 height 35
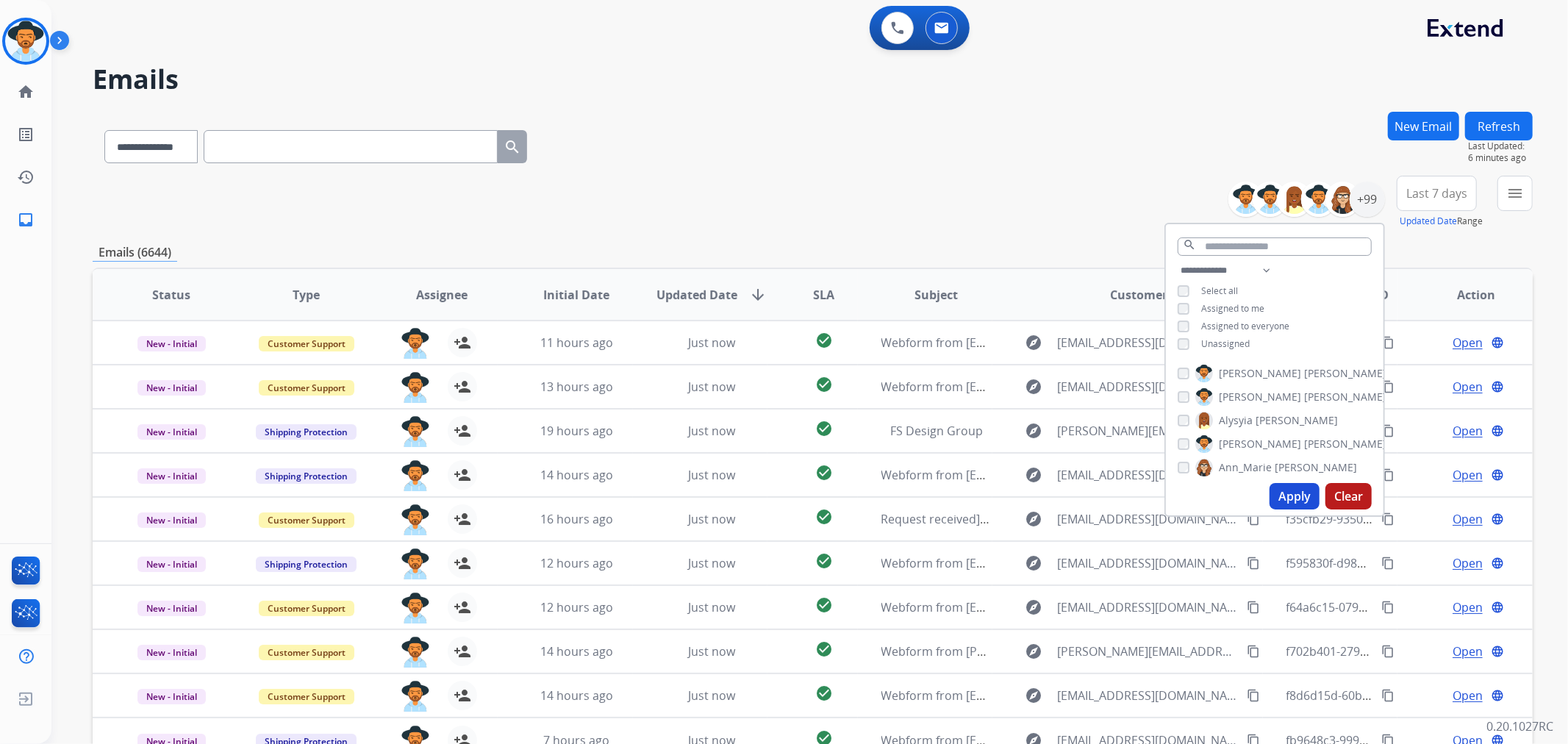
click at [1192, 303] on div "Assigned to me" at bounding box center [1220, 309] width 87 height 12
click at [1305, 489] on button "Apply" at bounding box center [1293, 495] width 50 height 26
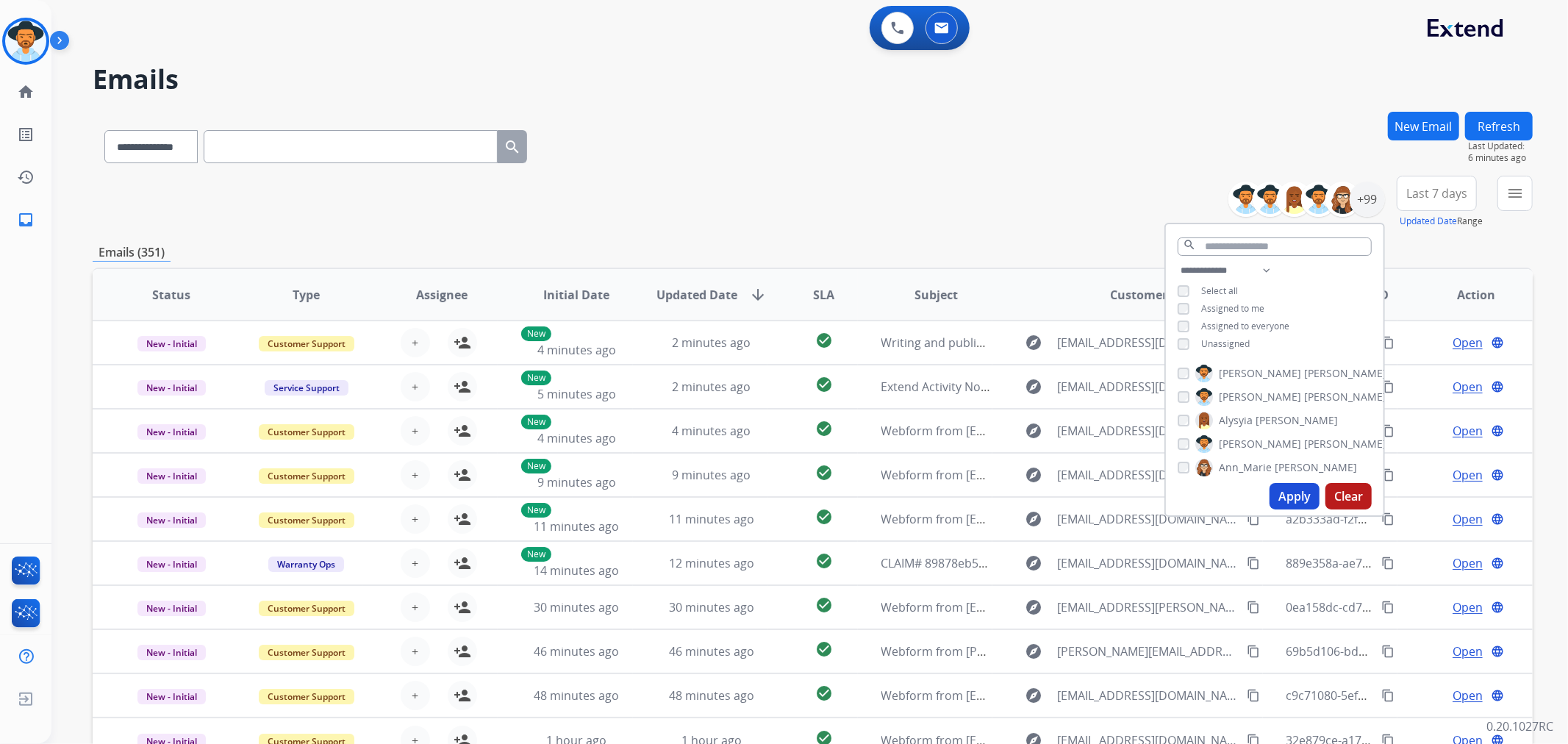
click at [1438, 196] on span "Last 7 days" at bounding box center [1436, 193] width 61 height 6
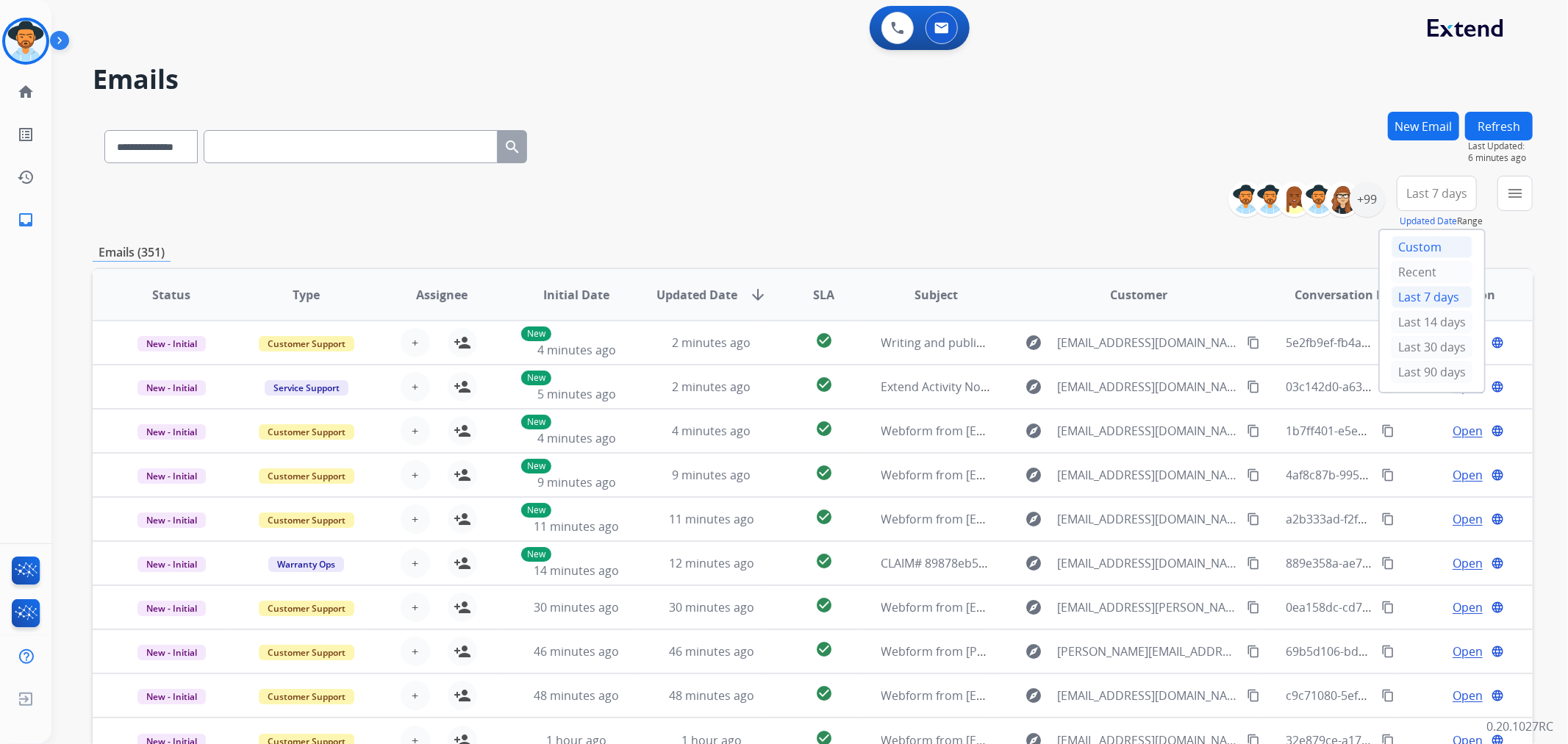
click at [1439, 244] on div "Custom" at bounding box center [1432, 247] width 81 height 22
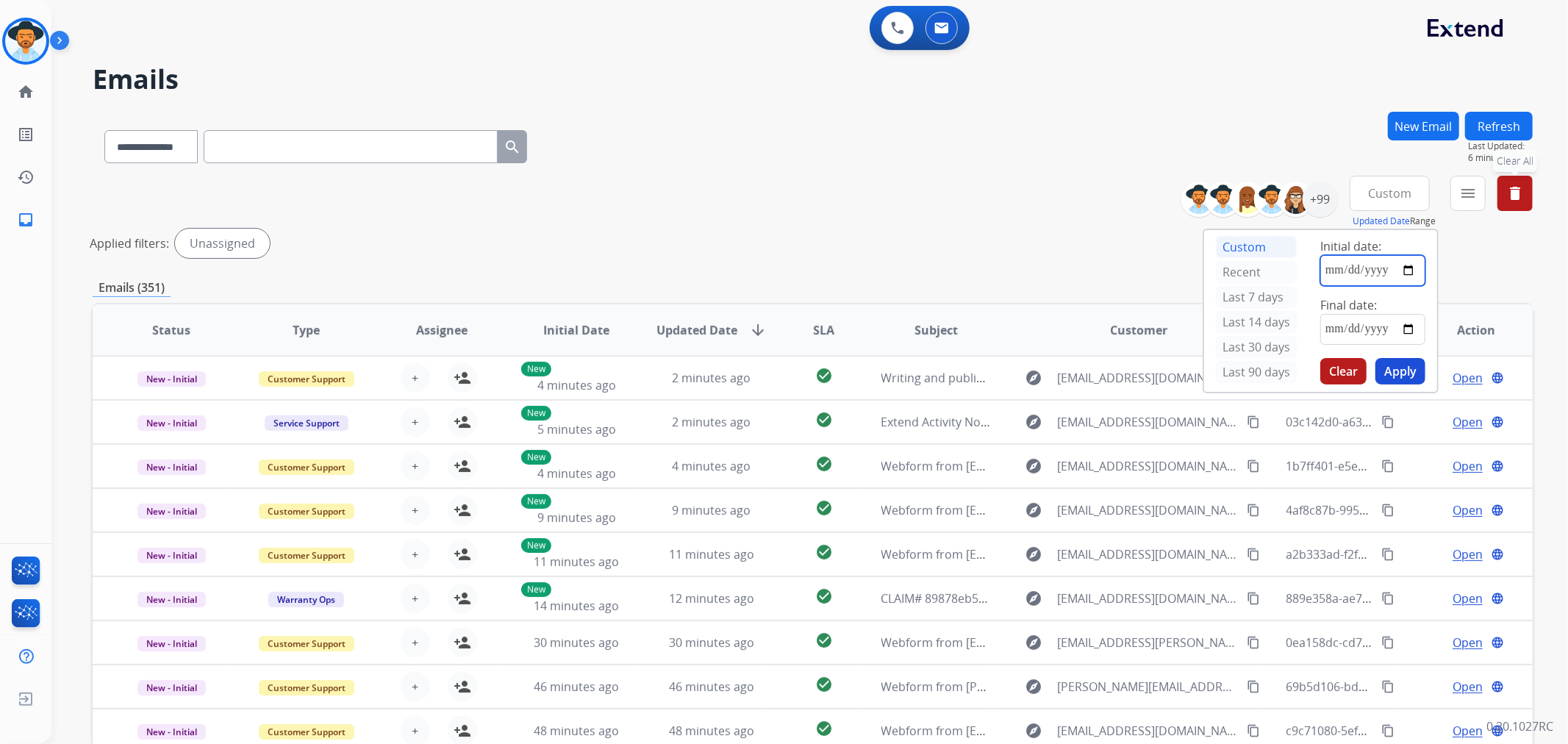
click at [1413, 267] on input "date" at bounding box center [1372, 271] width 105 height 31
type input "**********"
click at [1411, 329] on input "date" at bounding box center [1372, 330] width 105 height 31
type input "**********"
click at [1413, 373] on button "Apply" at bounding box center [1399, 371] width 50 height 26
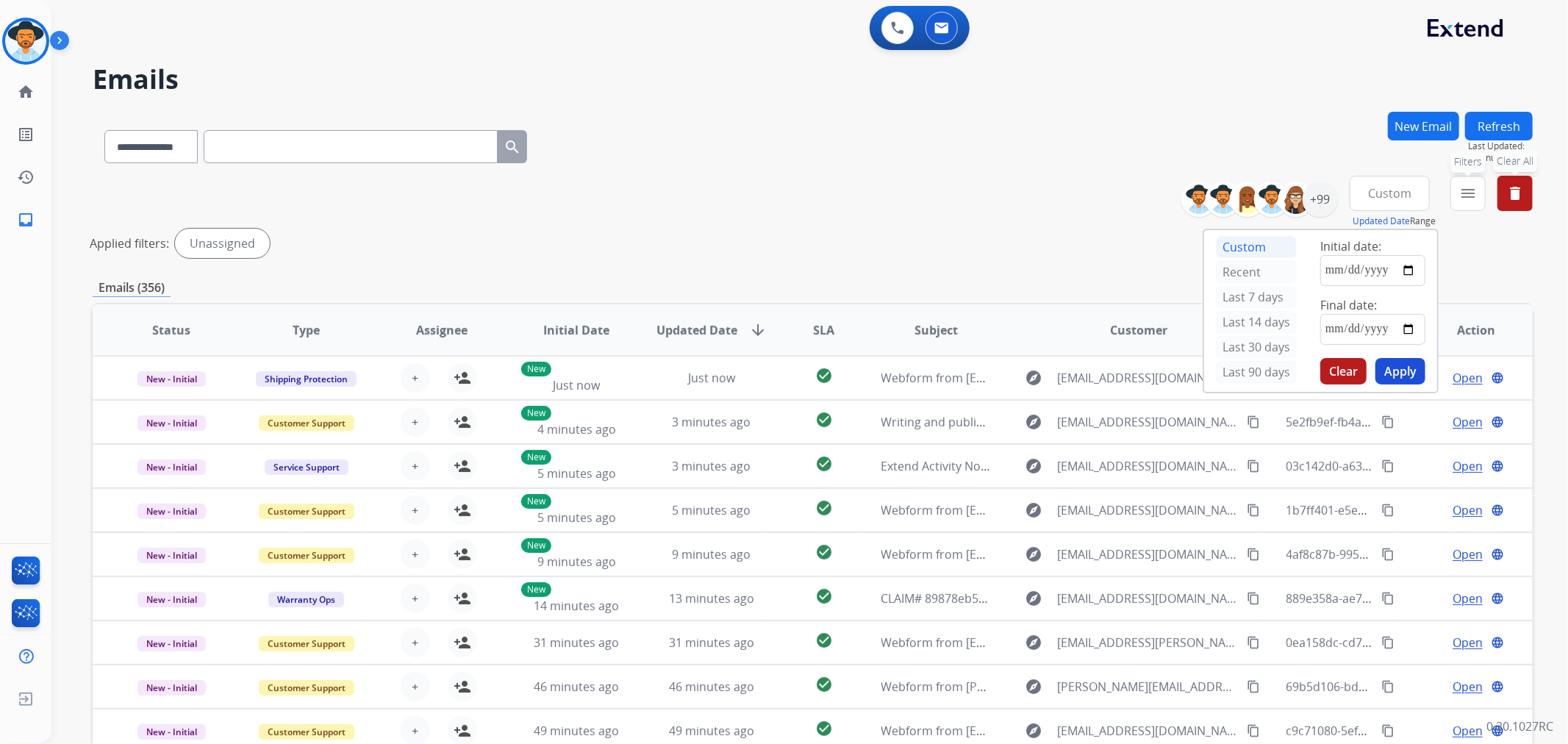
click at [1475, 193] on mat-icon "menu" at bounding box center [1468, 193] width 18 height 18
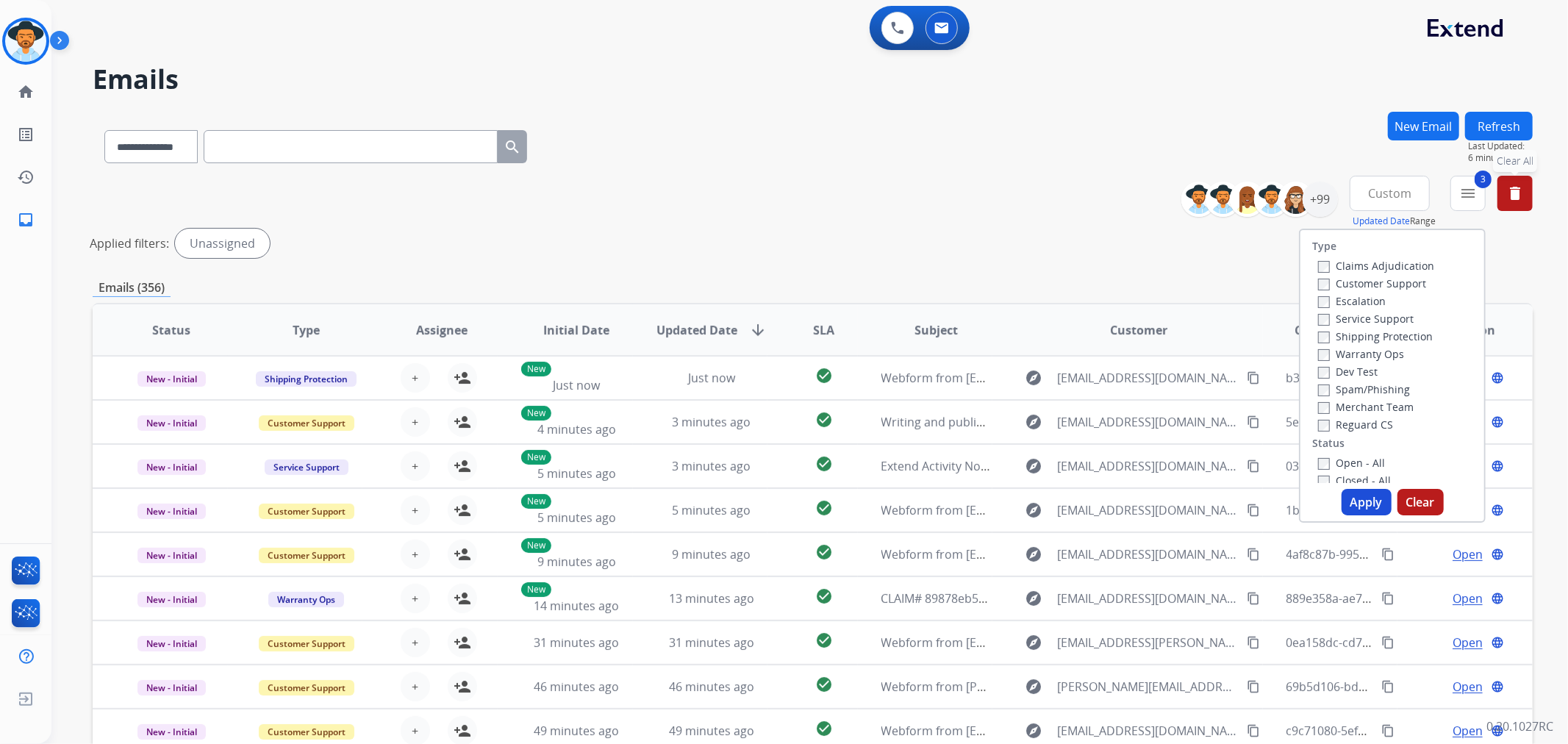
drag, startPoint x: 1374, startPoint y: 494, endPoint x: 1390, endPoint y: 484, distance: 18.9
click at [1380, 492] on button "Apply" at bounding box center [1365, 502] width 50 height 26
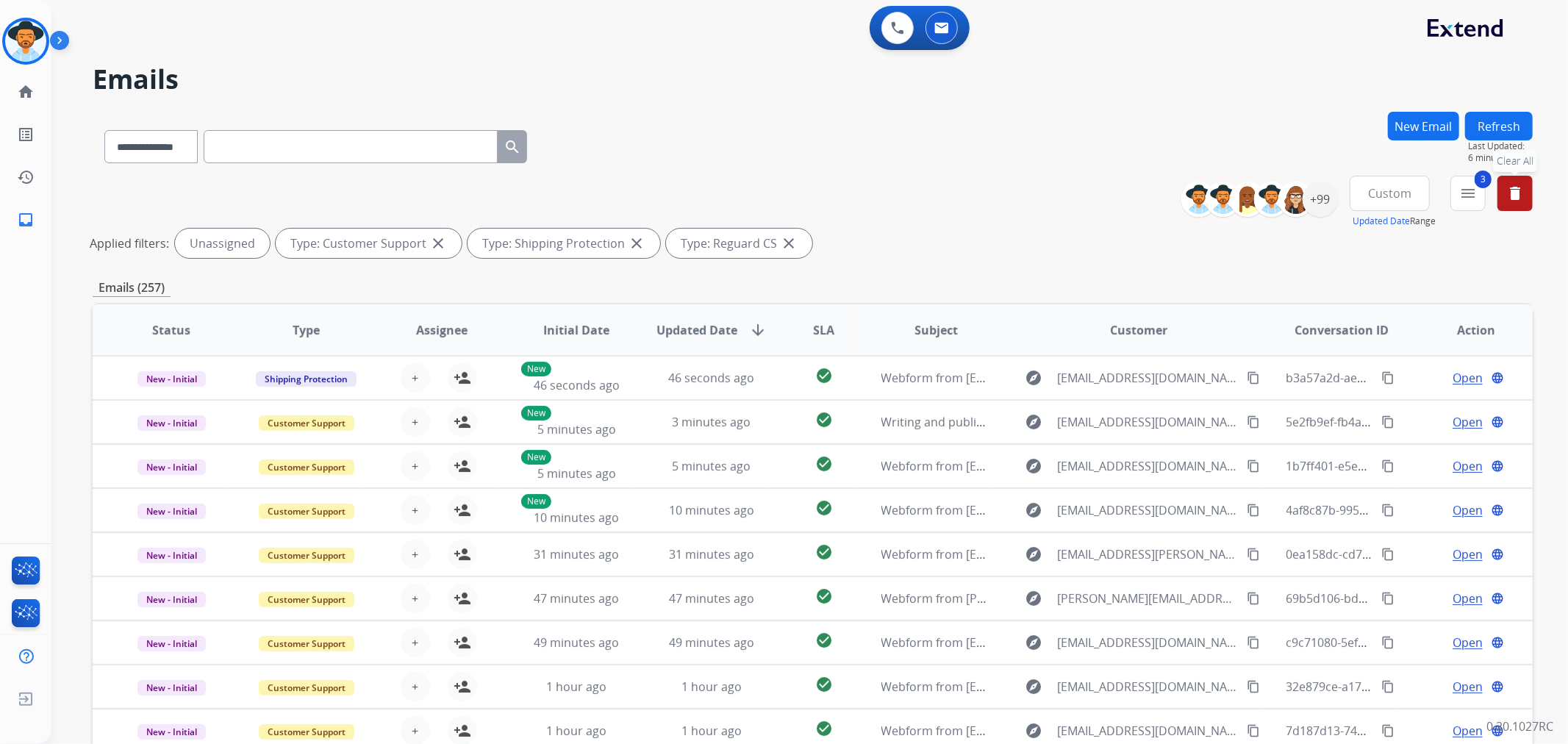
click at [1511, 191] on mat-icon "delete" at bounding box center [1514, 193] width 18 height 18
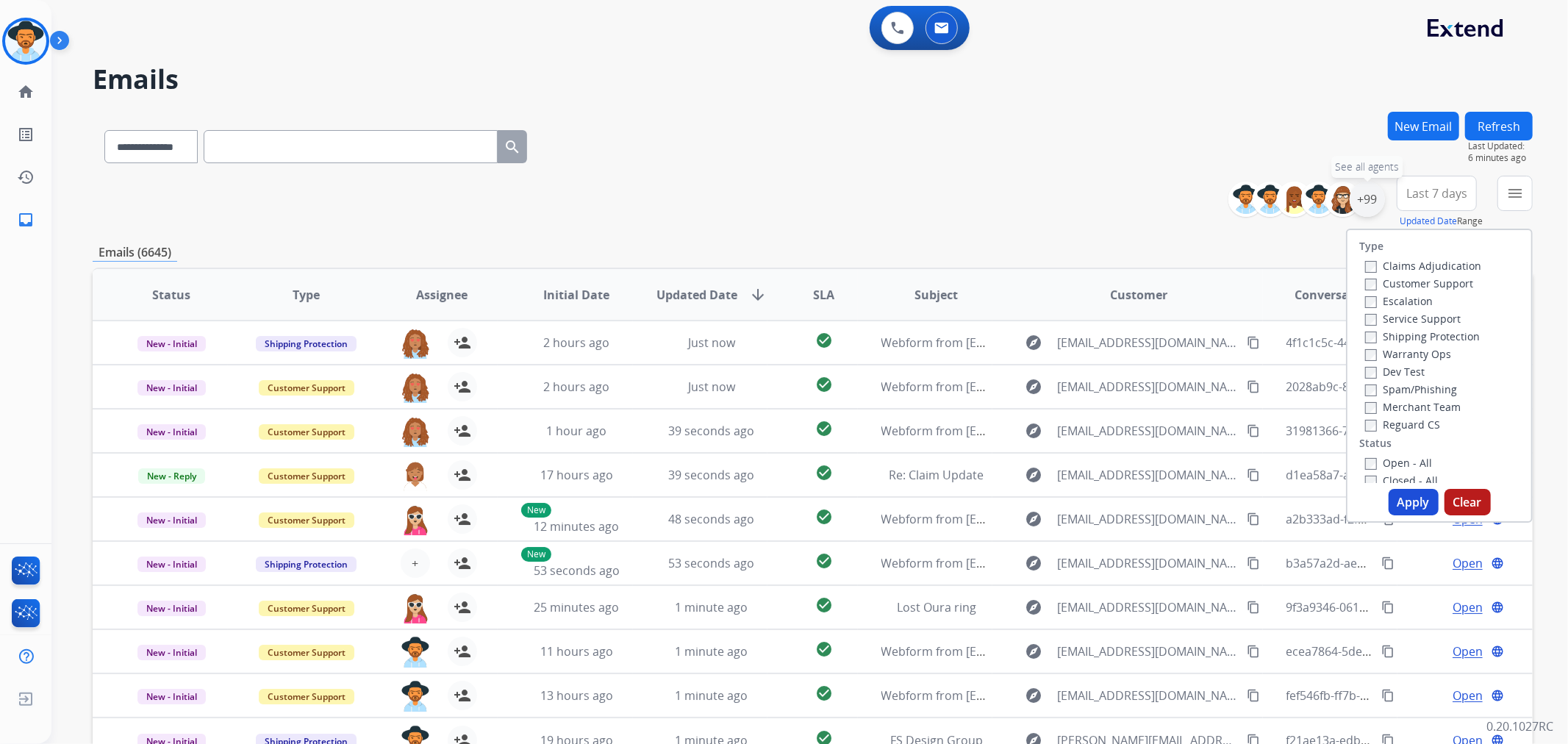
click at [1363, 205] on div "+99" at bounding box center [1367, 199] width 35 height 35
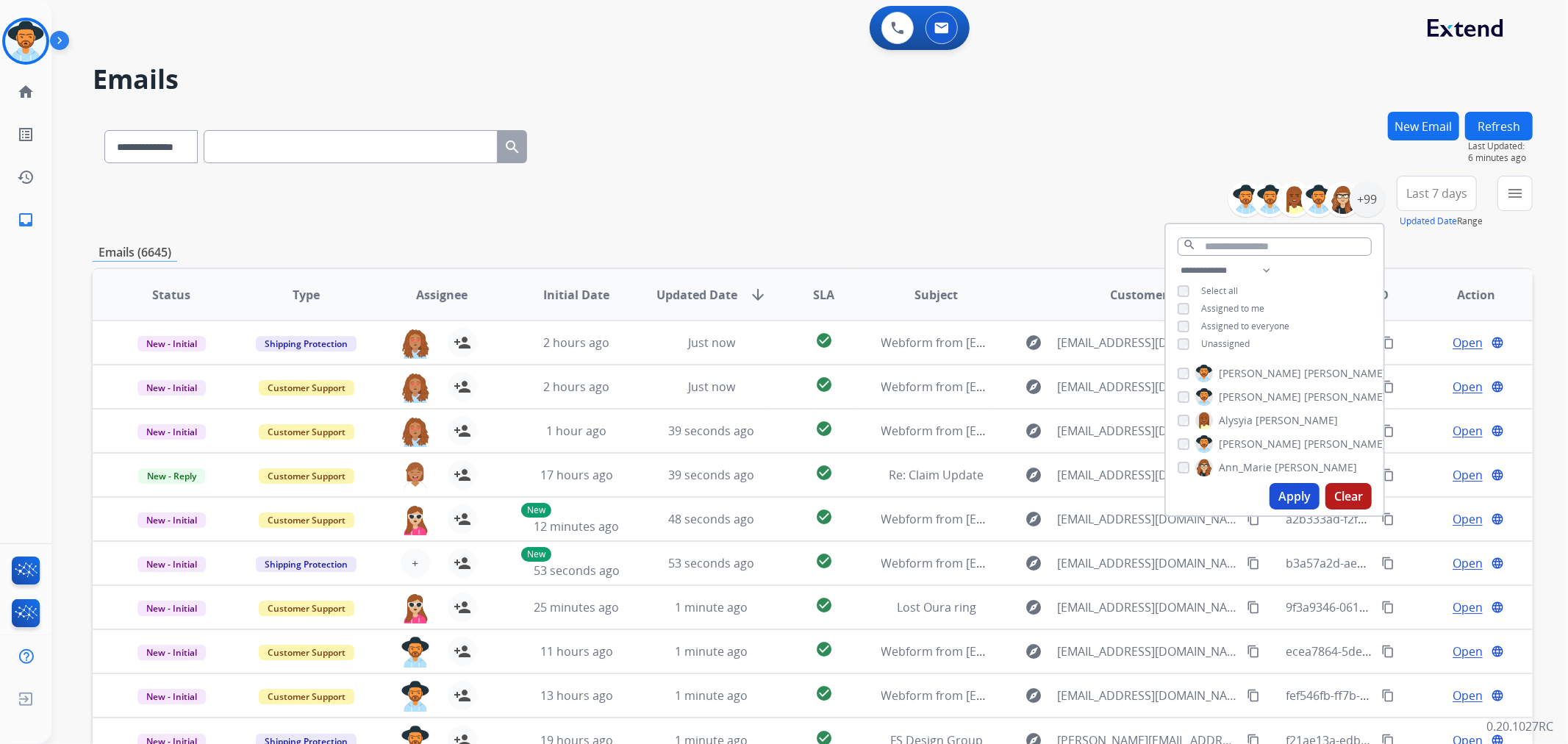
click at [1212, 305] on span "Assigned to me" at bounding box center [1232, 308] width 63 height 13
click at [1450, 196] on span "Last 7 days" at bounding box center [1436, 193] width 61 height 6
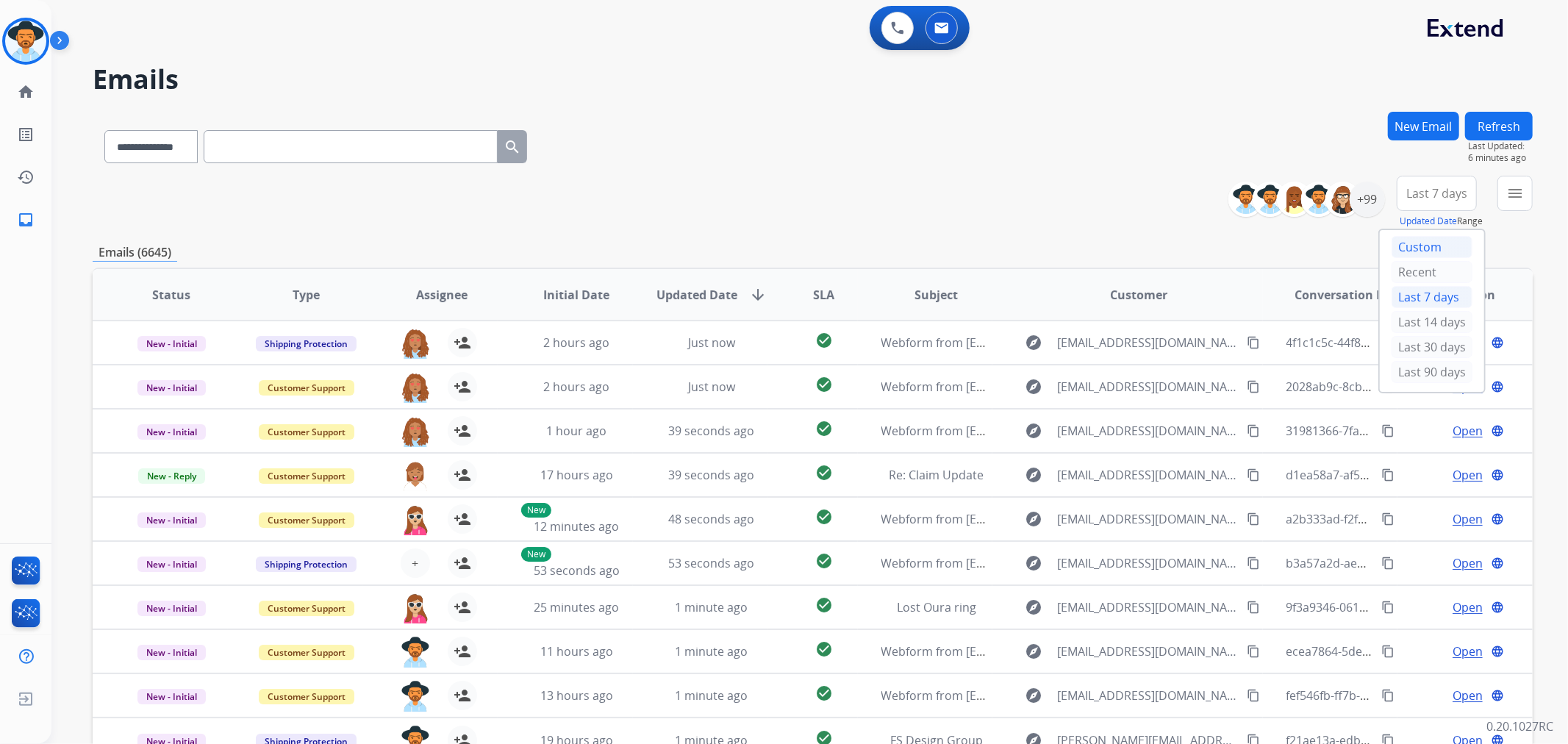
click at [1428, 239] on div "Custom" at bounding box center [1432, 247] width 81 height 22
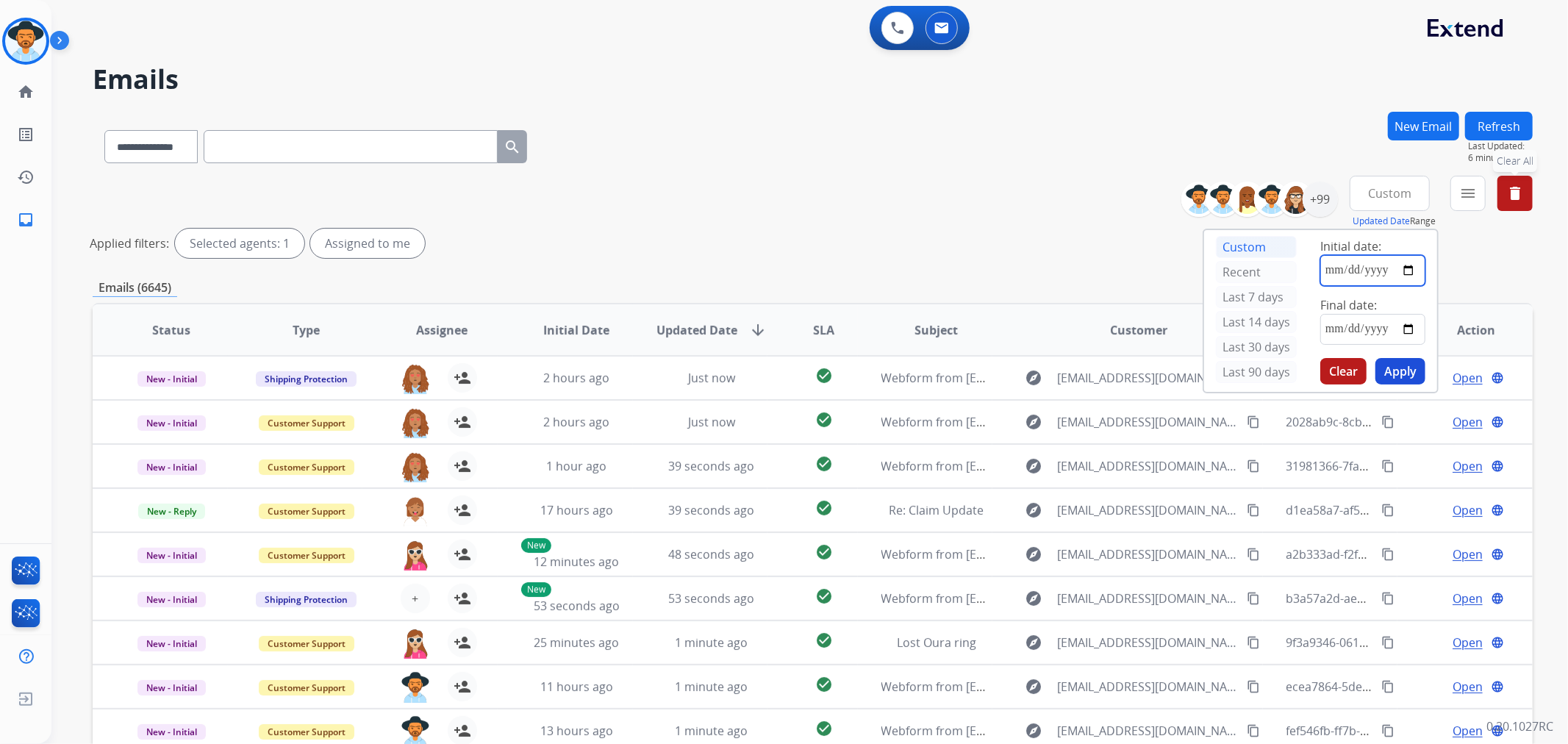
click at [1404, 271] on input "date" at bounding box center [1372, 271] width 105 height 31
type input "**********"
click at [1404, 330] on input "date" at bounding box center [1372, 330] width 105 height 31
type input "**********"
click at [1409, 372] on button "Apply" at bounding box center [1399, 371] width 50 height 26
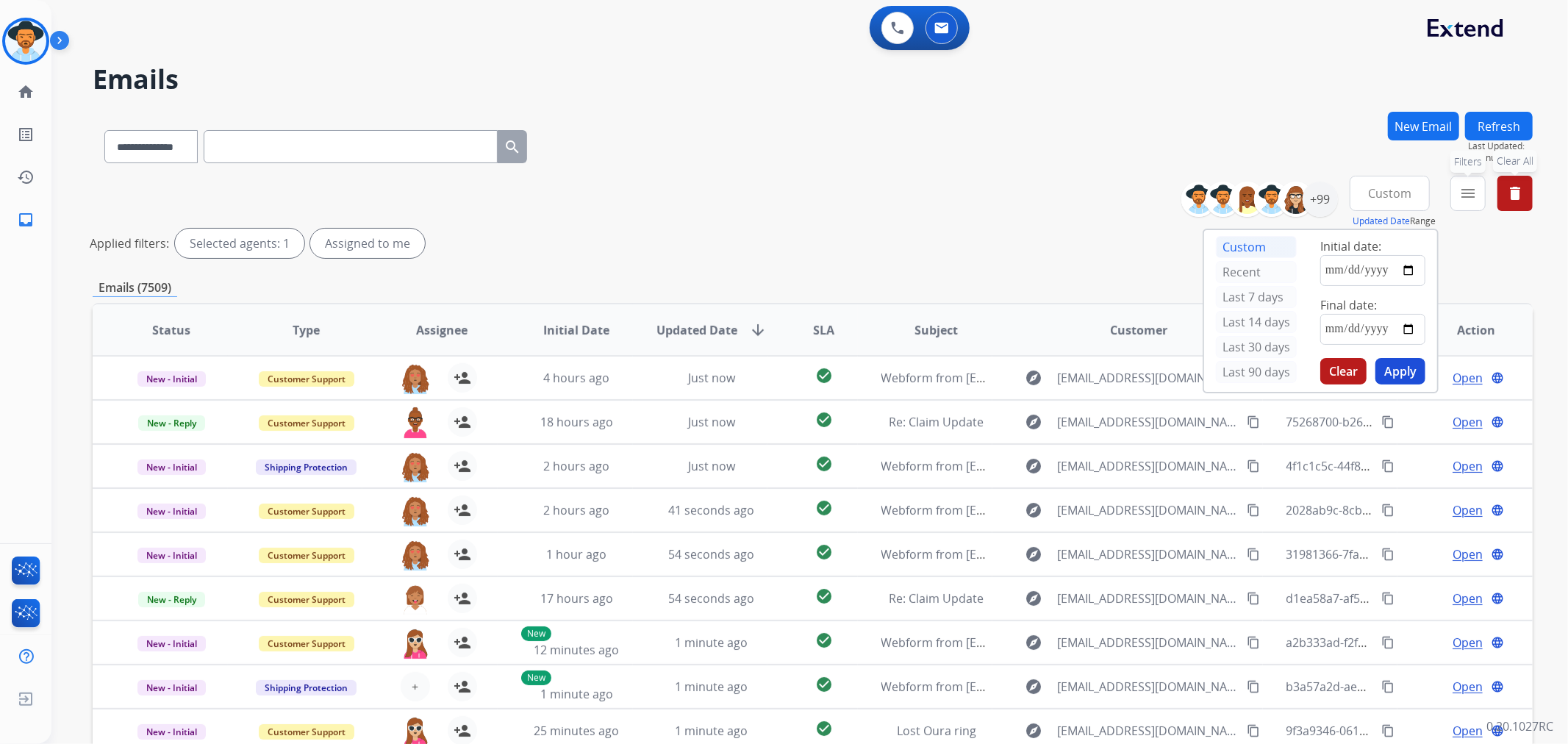
click at [1460, 195] on mat-icon "menu" at bounding box center [1468, 193] width 18 height 18
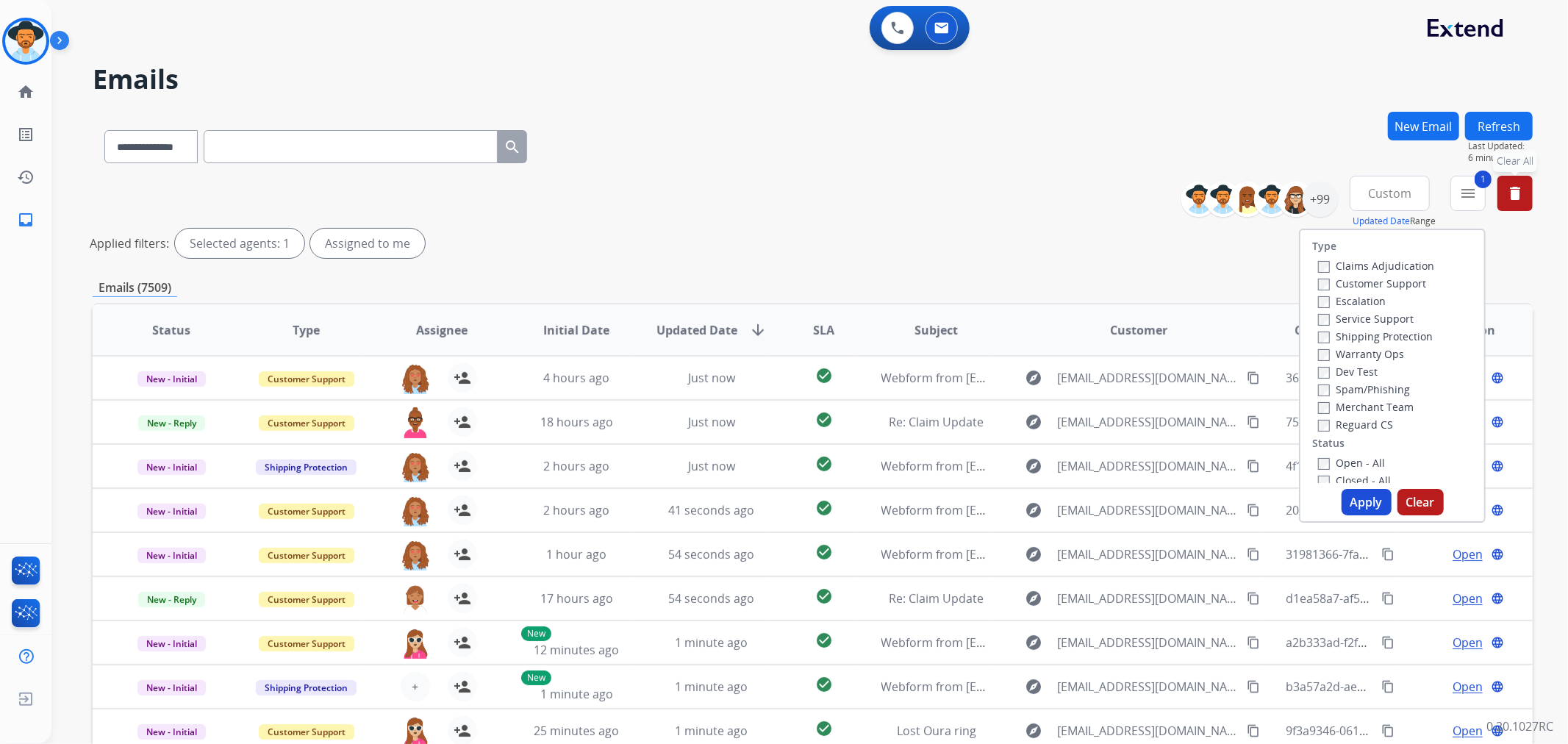
click at [1361, 503] on button "Apply" at bounding box center [1365, 502] width 50 height 26
